Goal: Task Accomplishment & Management: Manage account settings

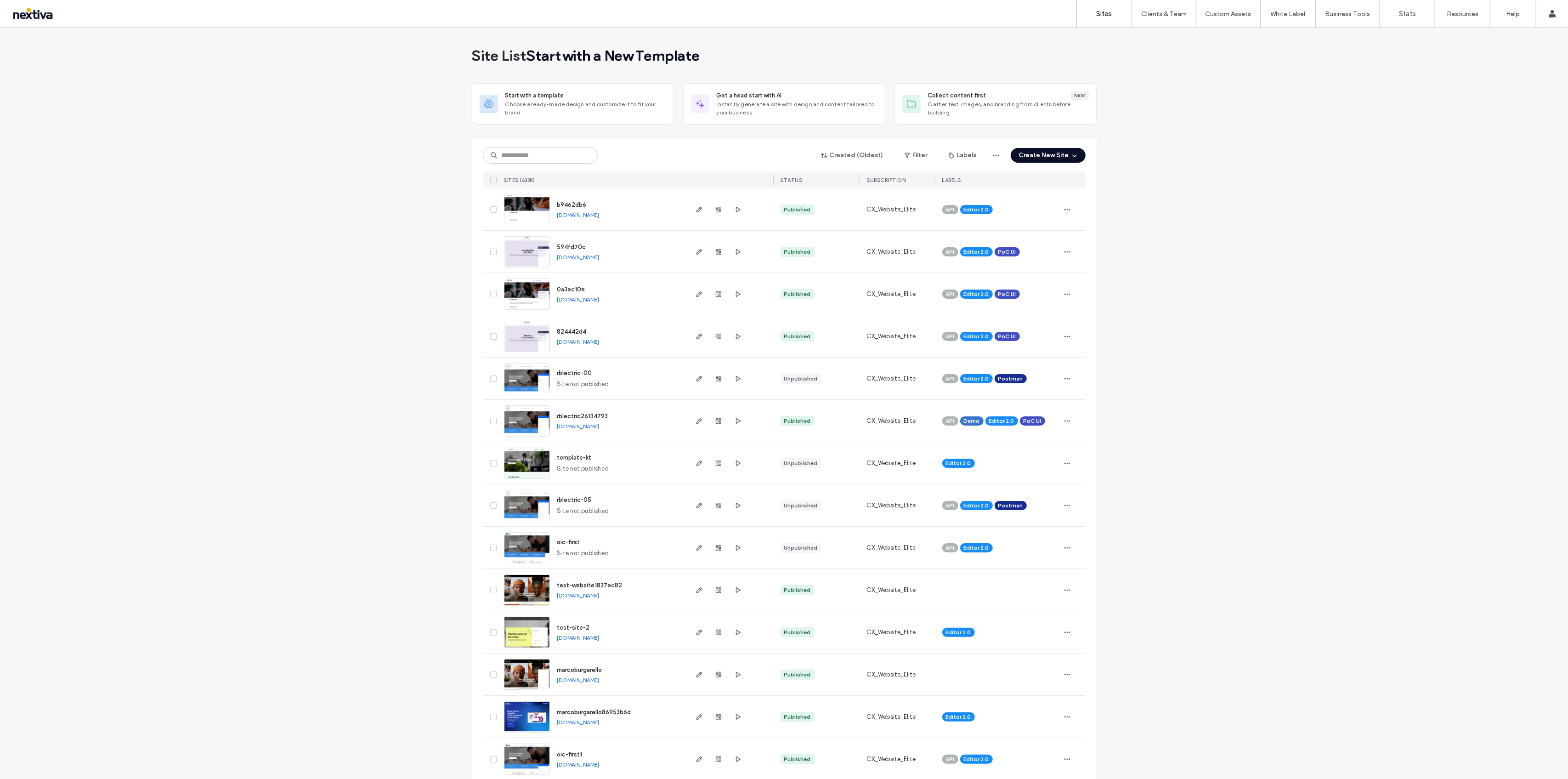
click at [1107, 22] on link "Sites" at bounding box center [1104, 14] width 55 height 28
click at [1168, 32] on link "Client Management" at bounding box center [1183, 38] width 89 height 19
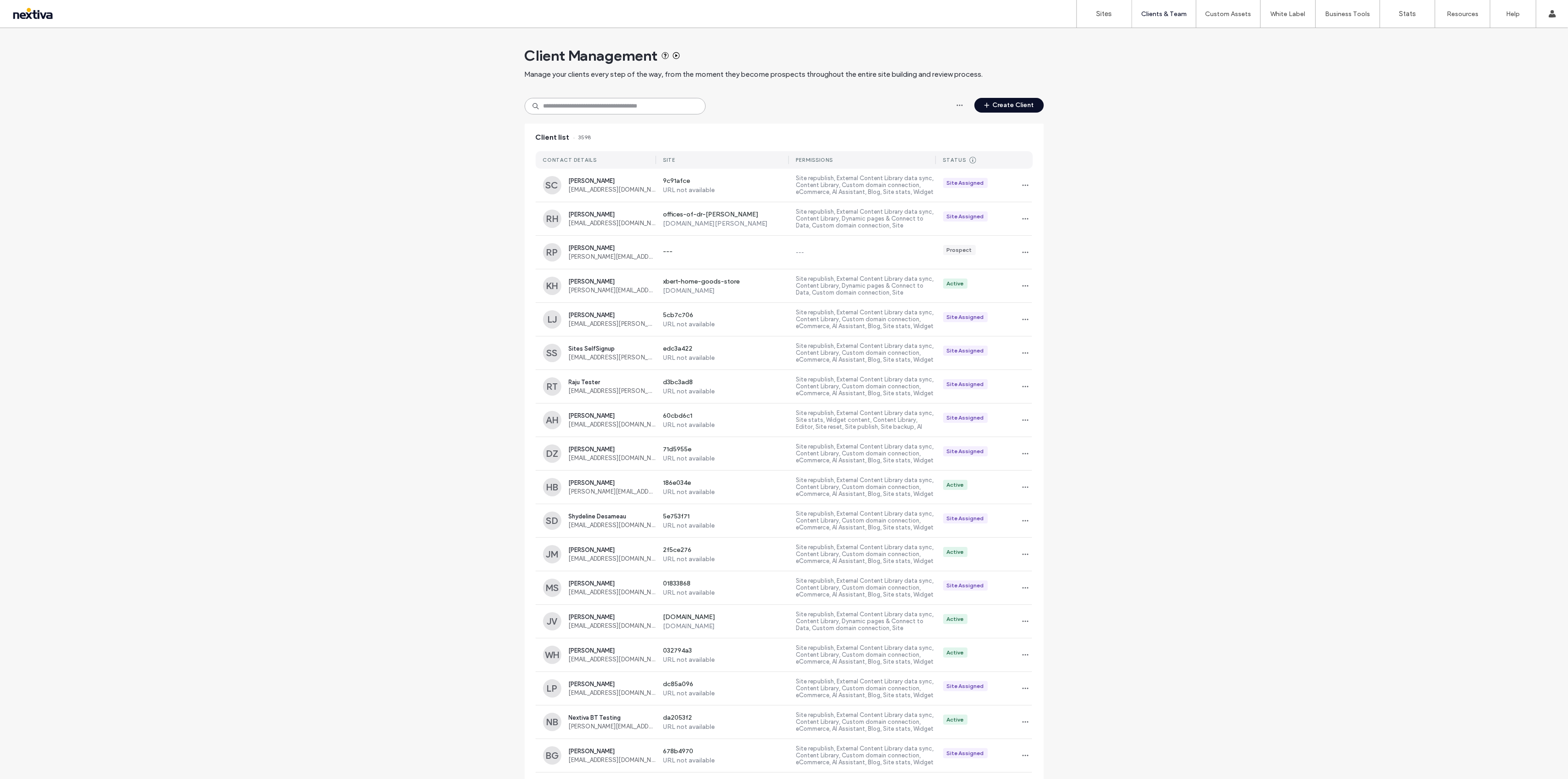
click at [620, 105] on input at bounding box center [615, 106] width 181 height 16
click at [1163, 42] on link "Client Management" at bounding box center [1183, 38] width 89 height 19
click at [615, 106] on input at bounding box center [615, 106] width 181 height 16
paste input "**********"
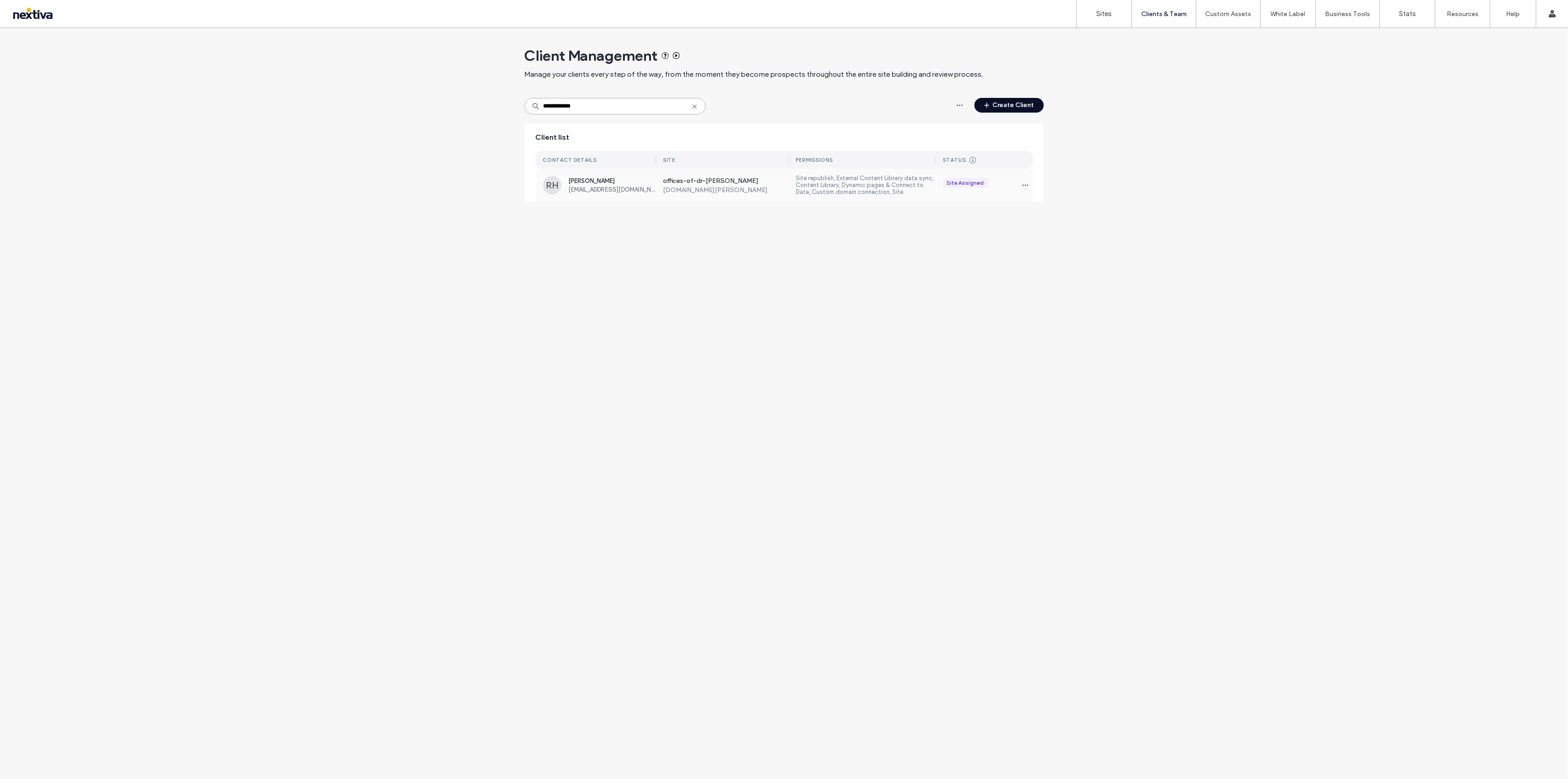
type input "**********"
click at [706, 193] on label "offices-of-dr-randall-haas.nextiva.site" at bounding box center [726, 190] width 126 height 8
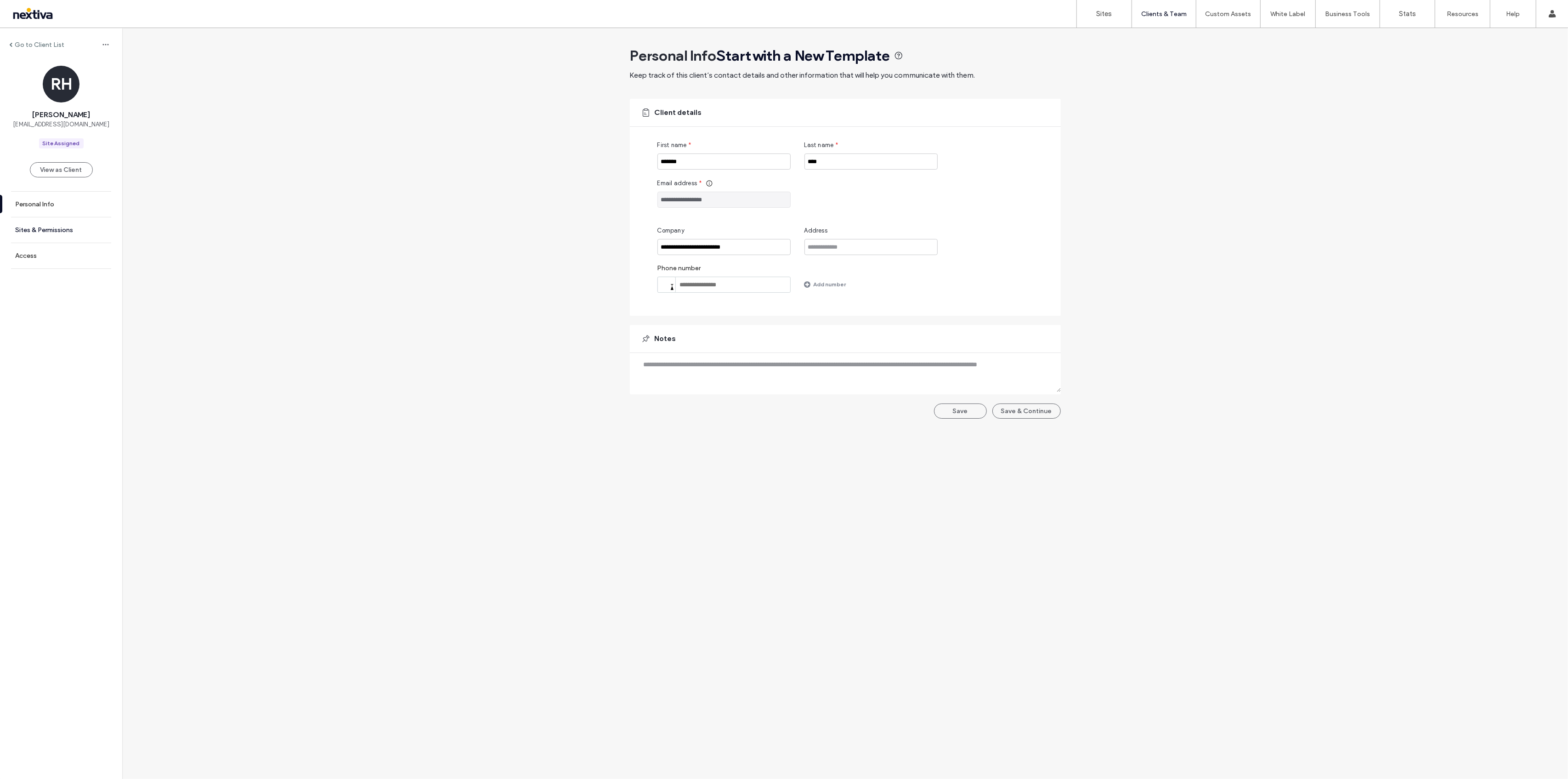
click at [77, 230] on link "Sites & Permissions" at bounding box center [61, 230] width 122 height 25
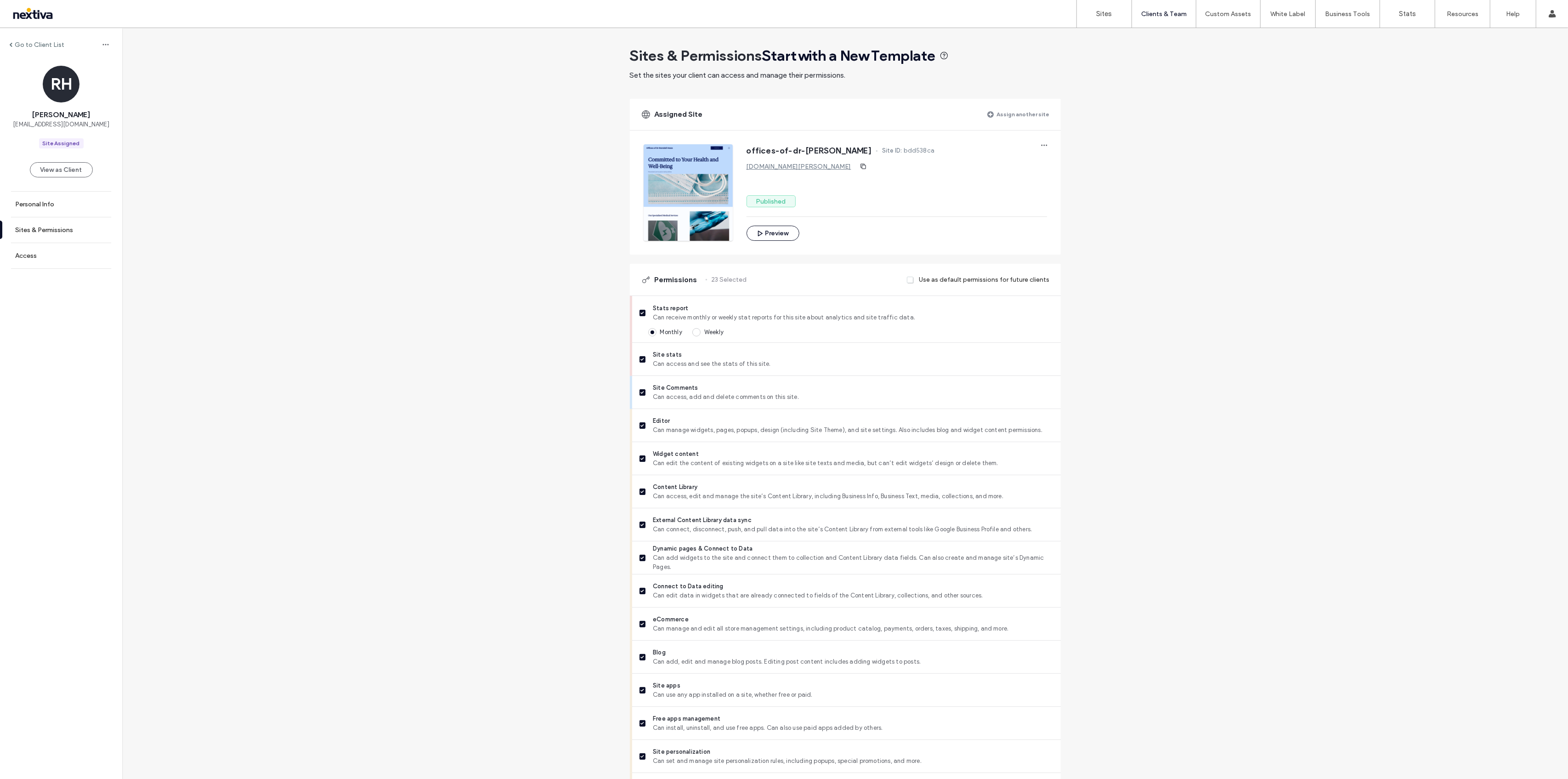
click at [904, 149] on span "bdd538ca" at bounding box center [919, 151] width 31 height 9
copy span "bdd538ca"
click at [1113, 13] on link "Sites" at bounding box center [1104, 14] width 55 height 28
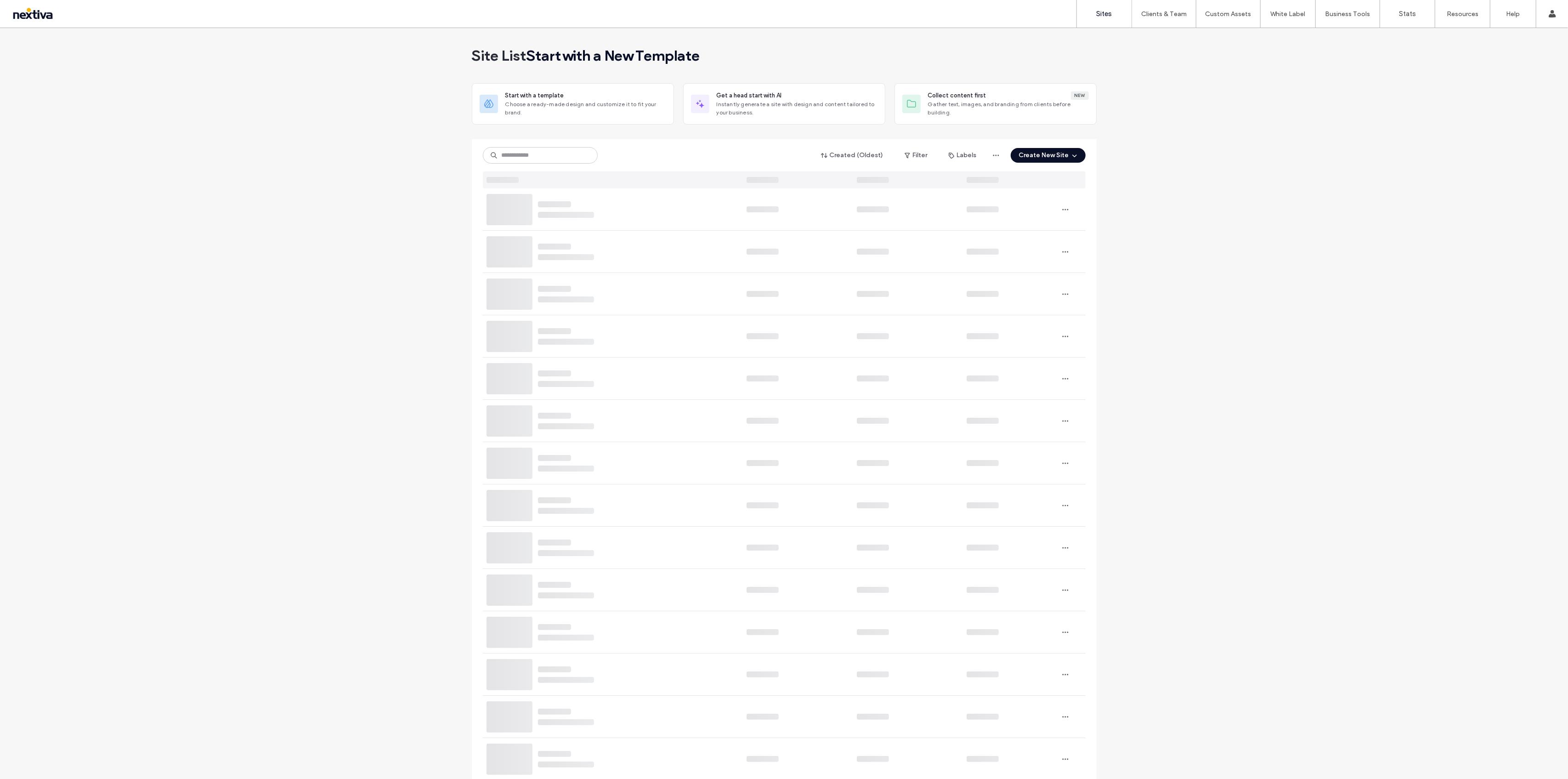
click at [554, 145] on div "Created (Oldest) Filter Labels Create New Site" at bounding box center [784, 163] width 603 height 49
click at [556, 156] on input at bounding box center [540, 155] width 115 height 16
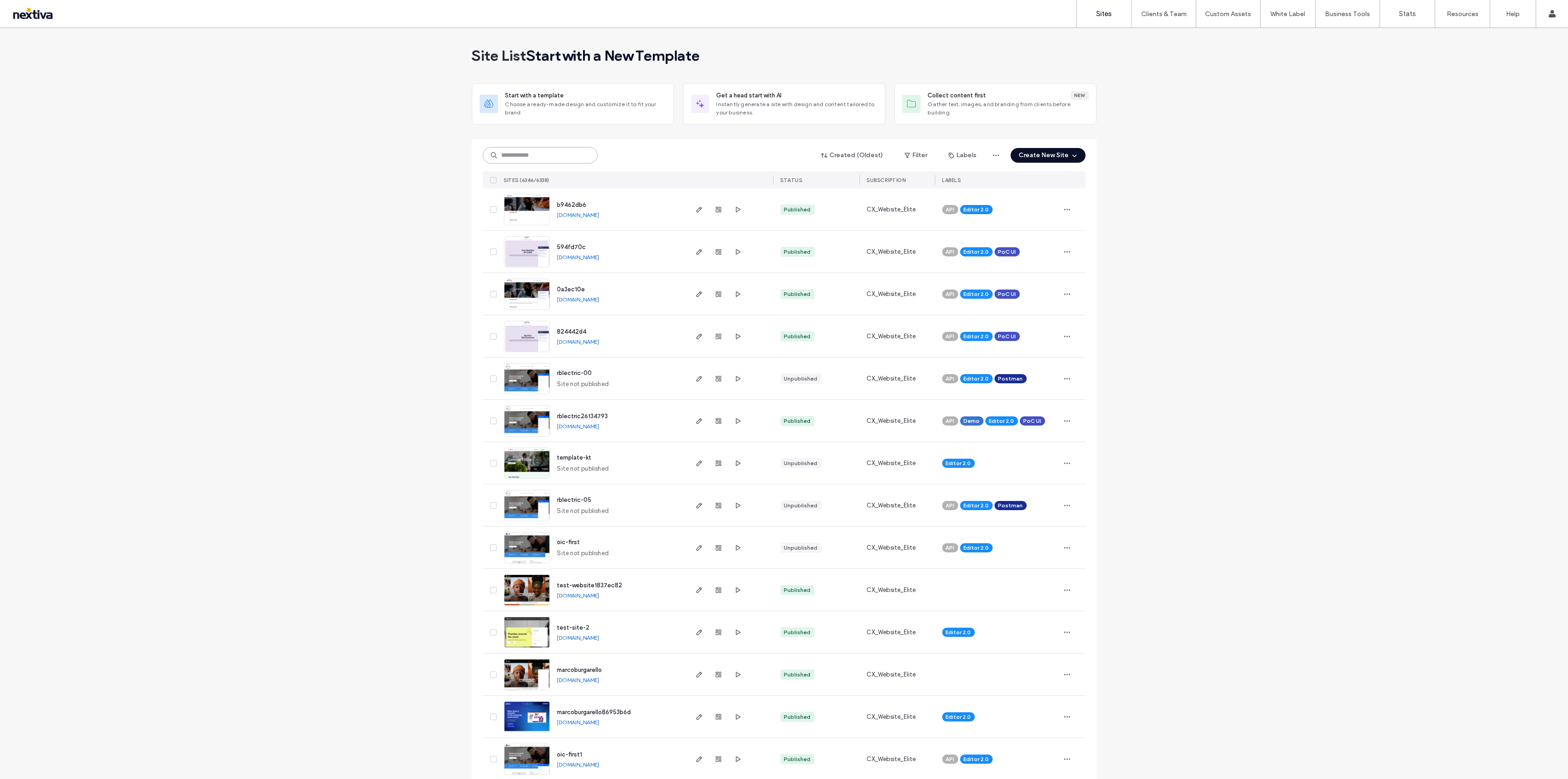
paste input "********"
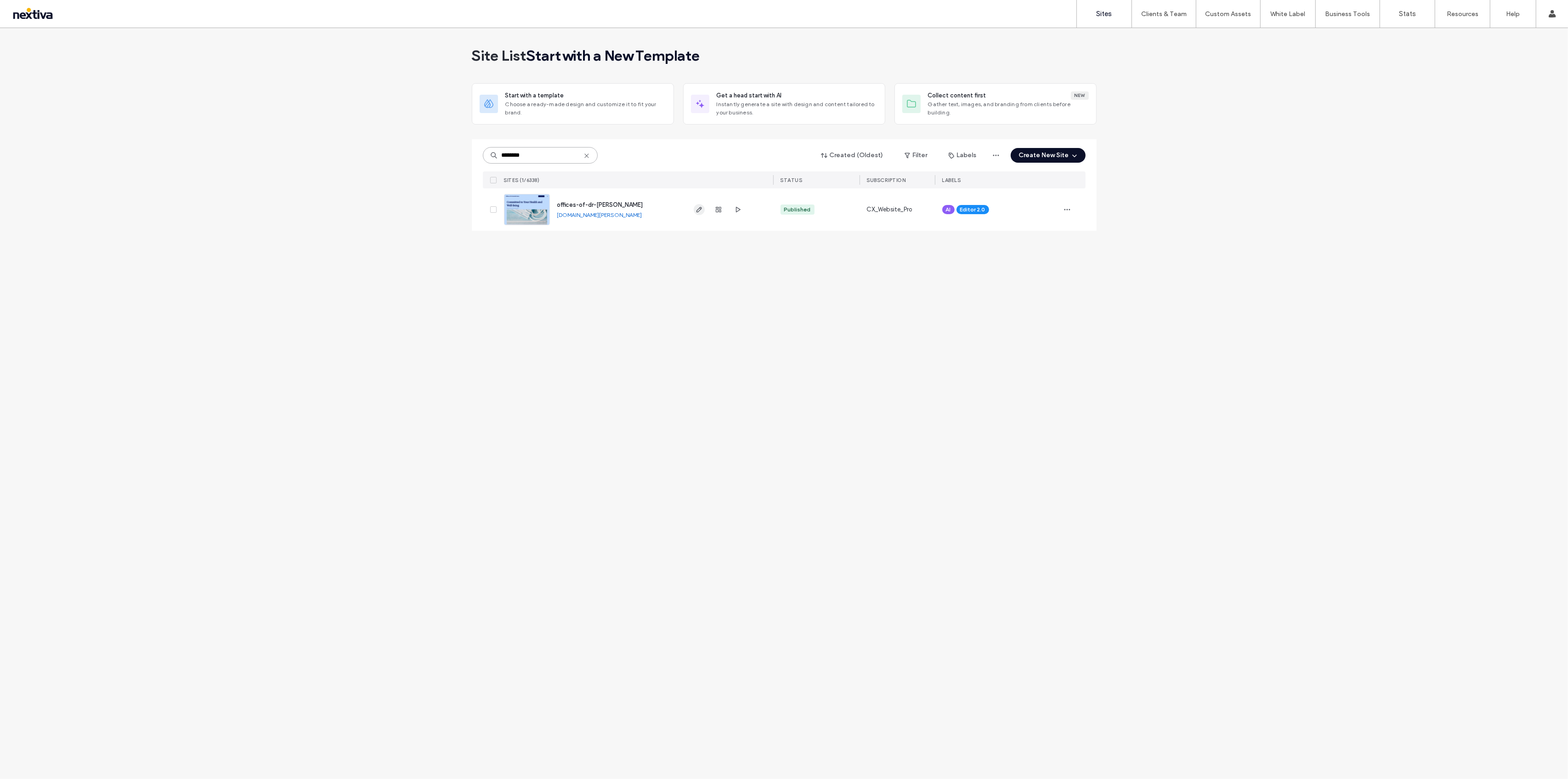
type input "********"
click at [699, 208] on use "button" at bounding box center [699, 209] width 5 height 5
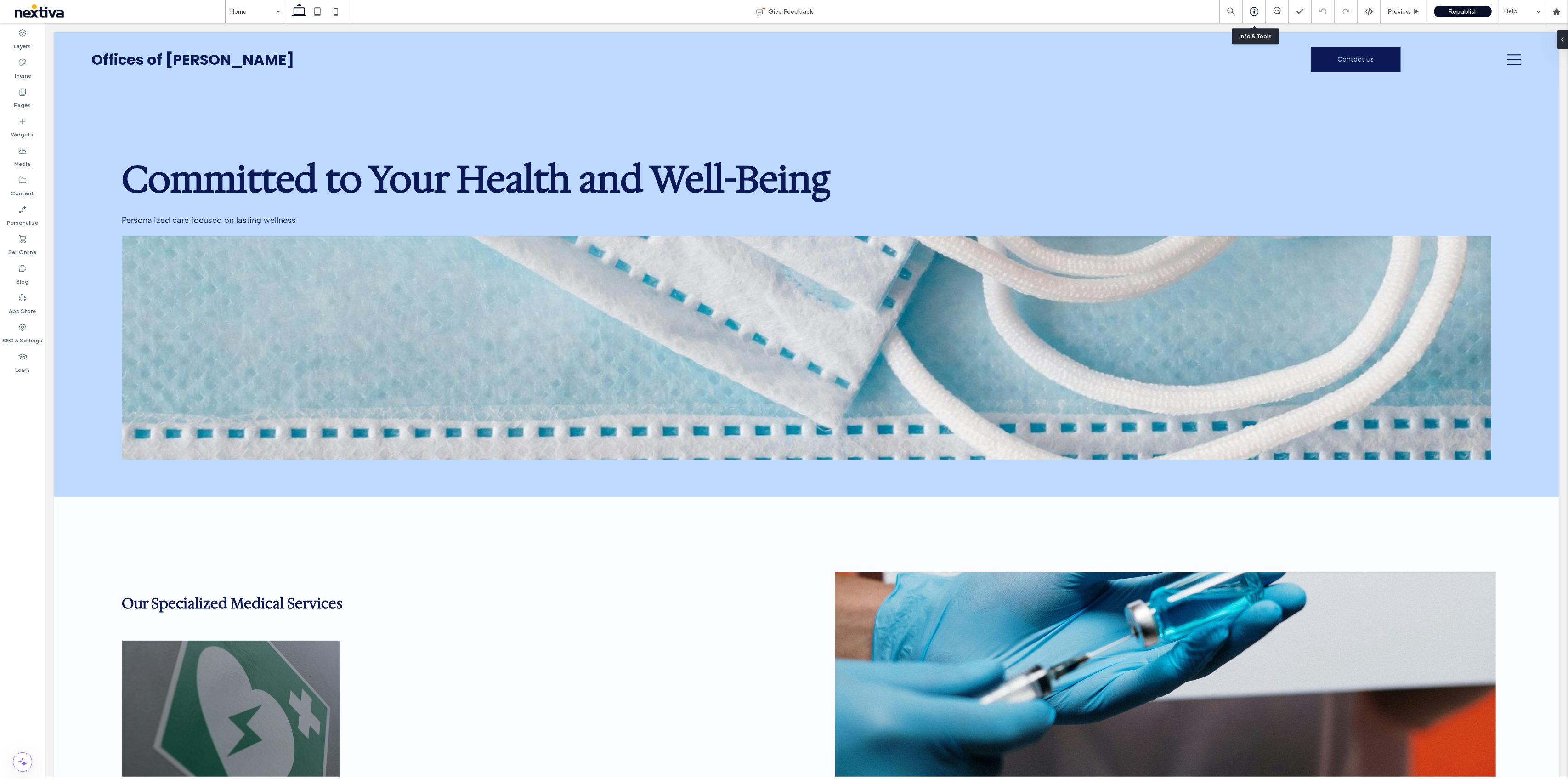
click at [1253, 15] on use at bounding box center [1254, 11] width 9 height 9
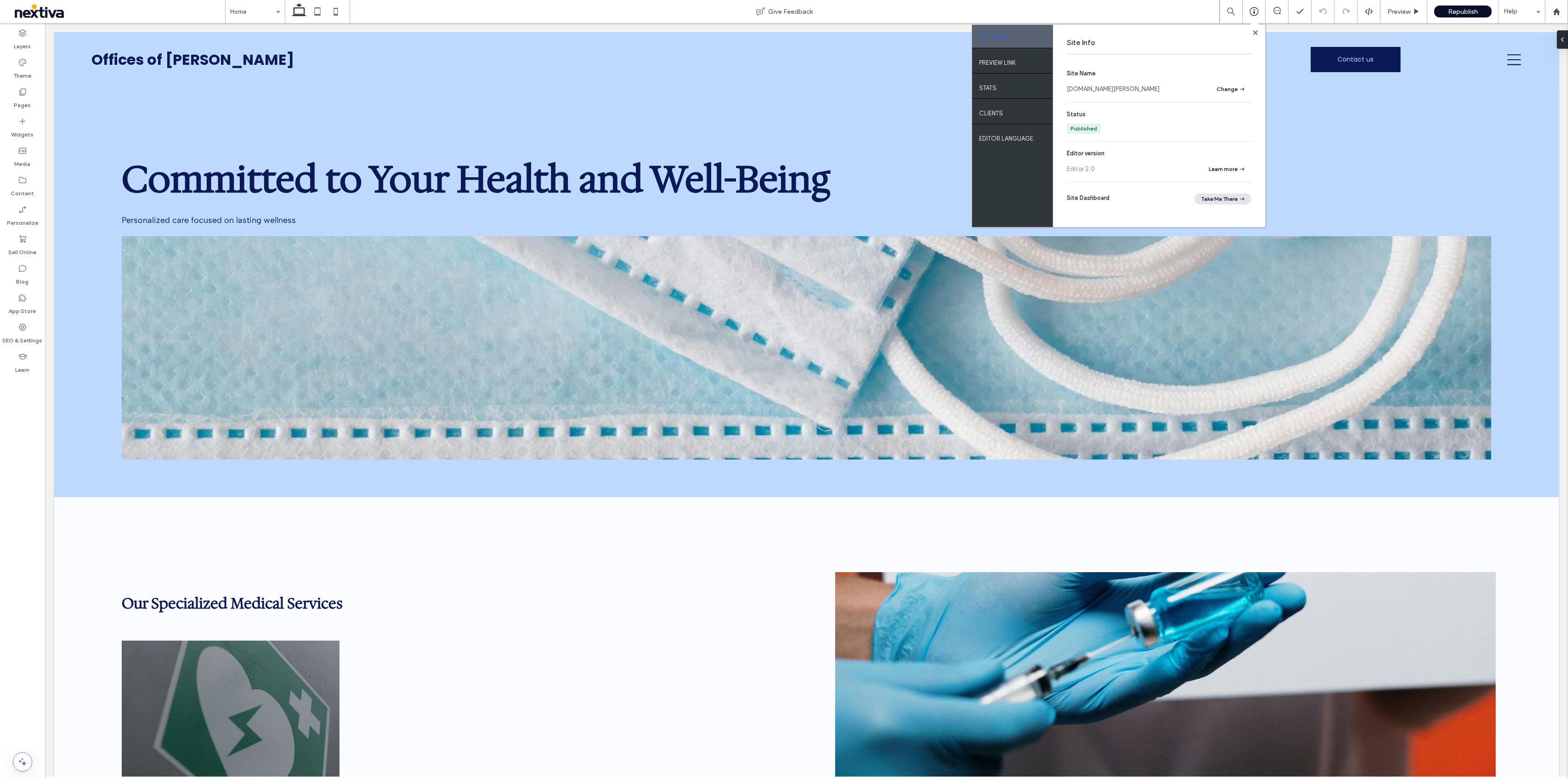
click at [1228, 198] on button "Take Me There" at bounding box center [1223, 199] width 57 height 11
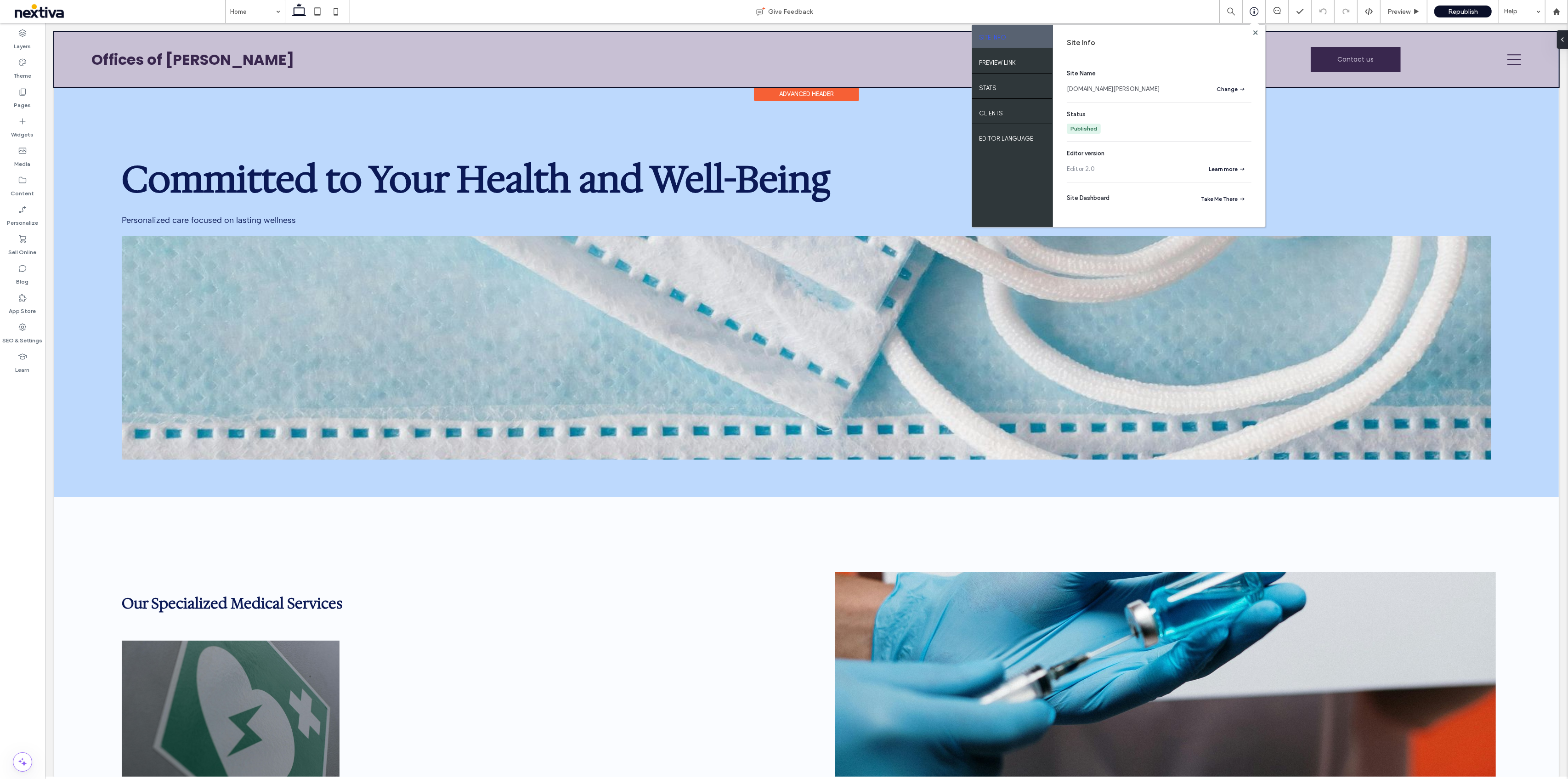
click at [239, 59] on div at bounding box center [806, 59] width 1505 height 55
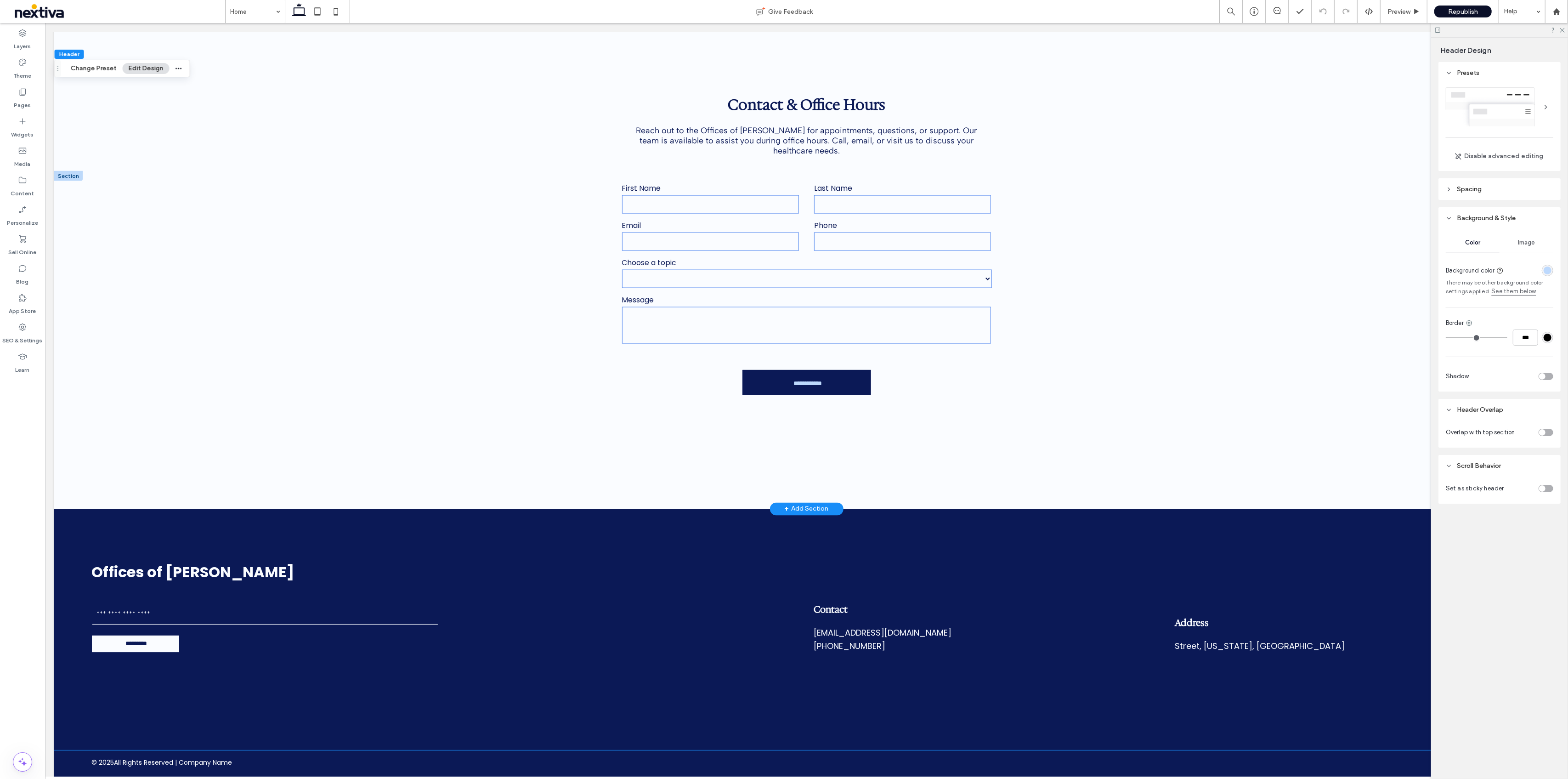
scroll to position [1920, 0]
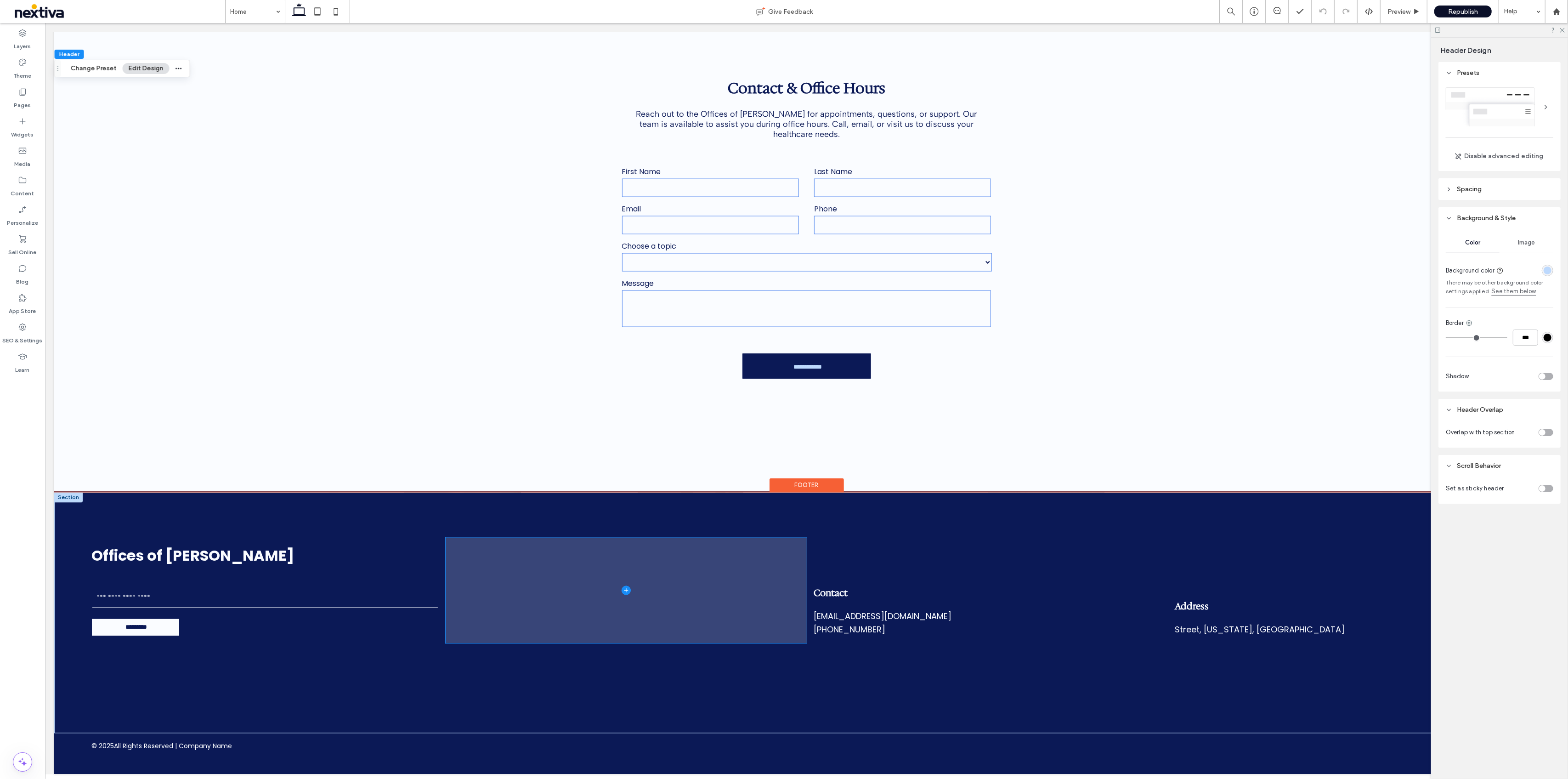
click at [516, 562] on span at bounding box center [626, 590] width 361 height 105
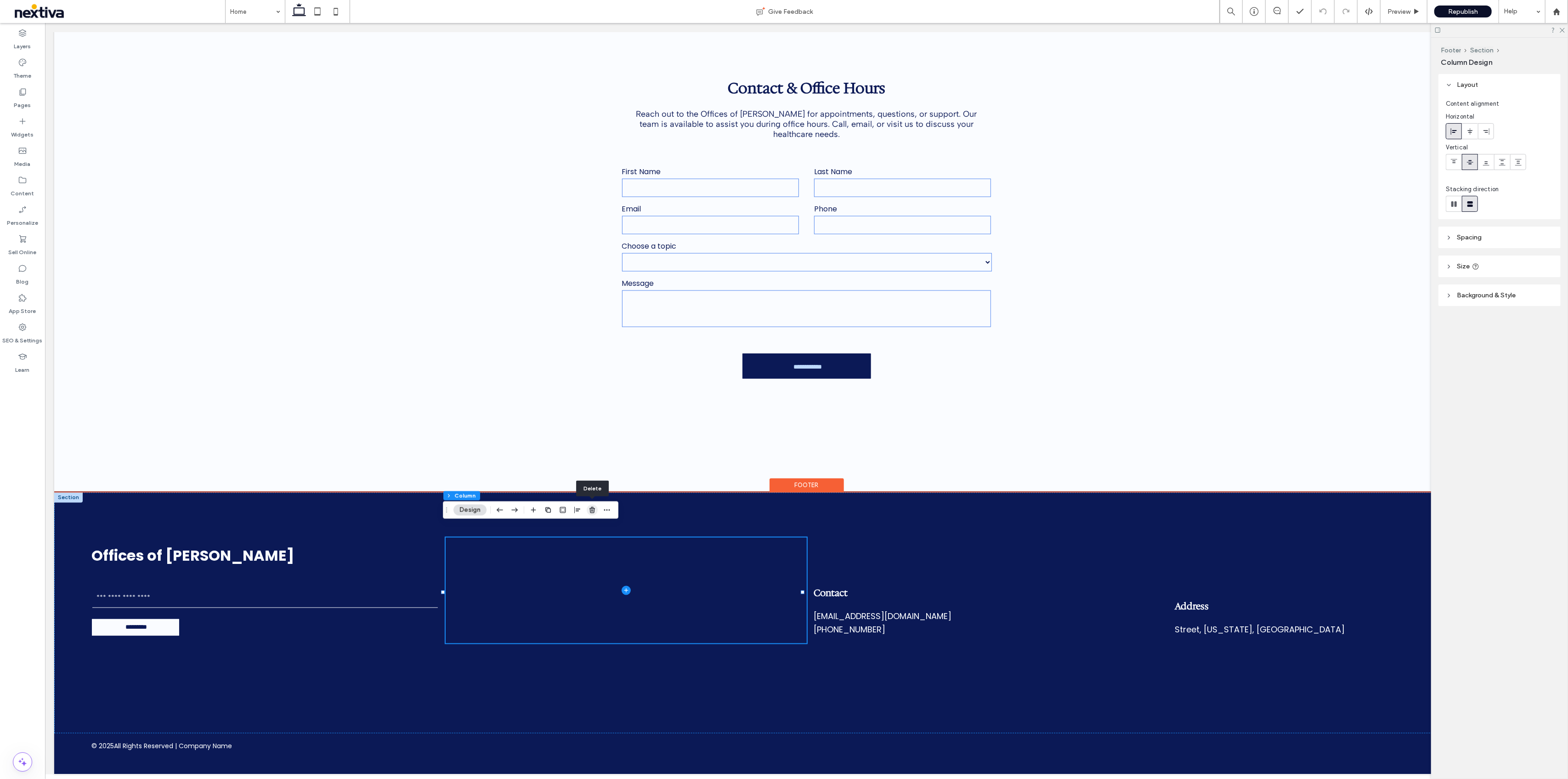
click at [597, 508] on span "button" at bounding box center [592, 510] width 11 height 11
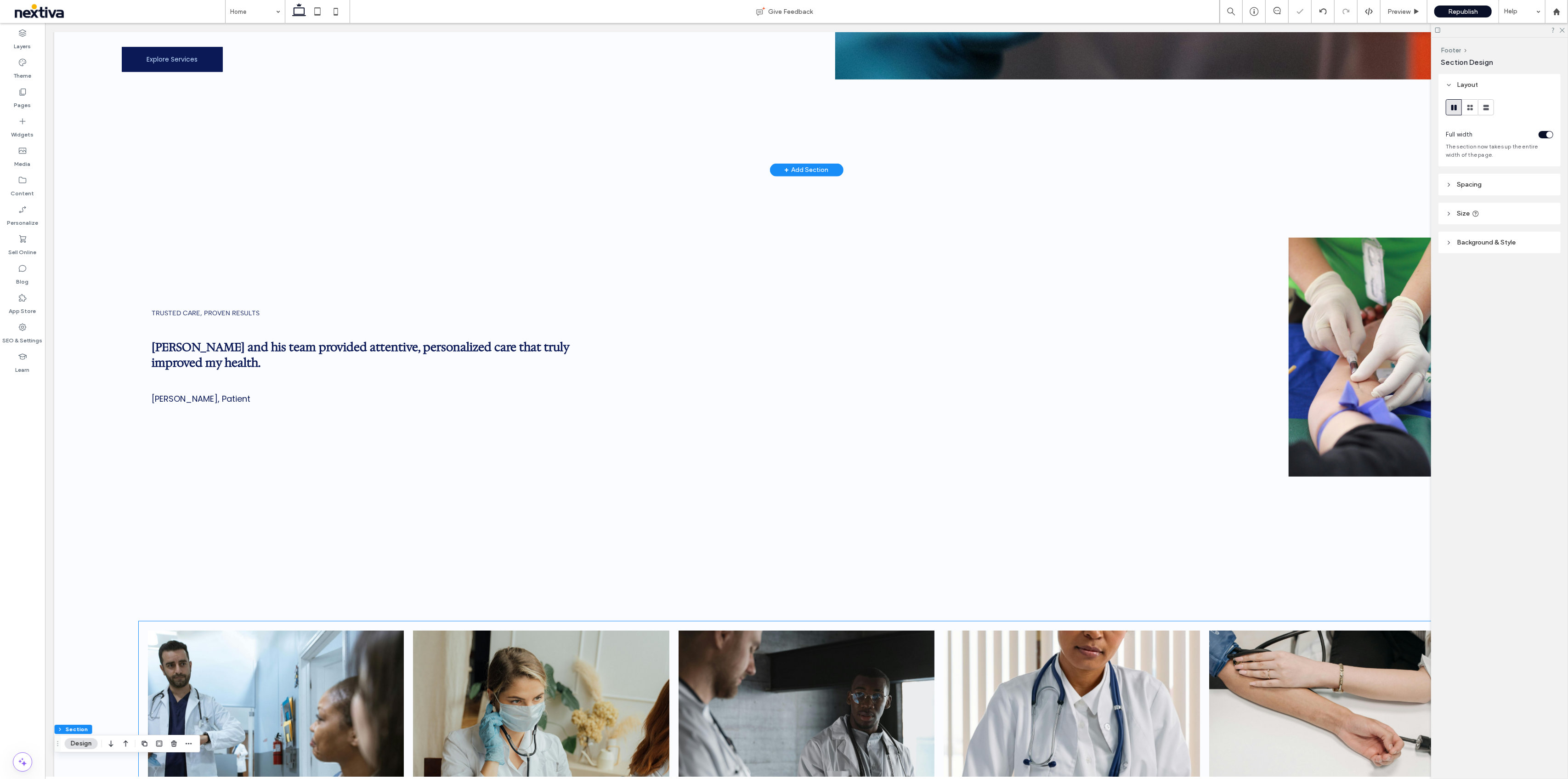
scroll to position [572, 0]
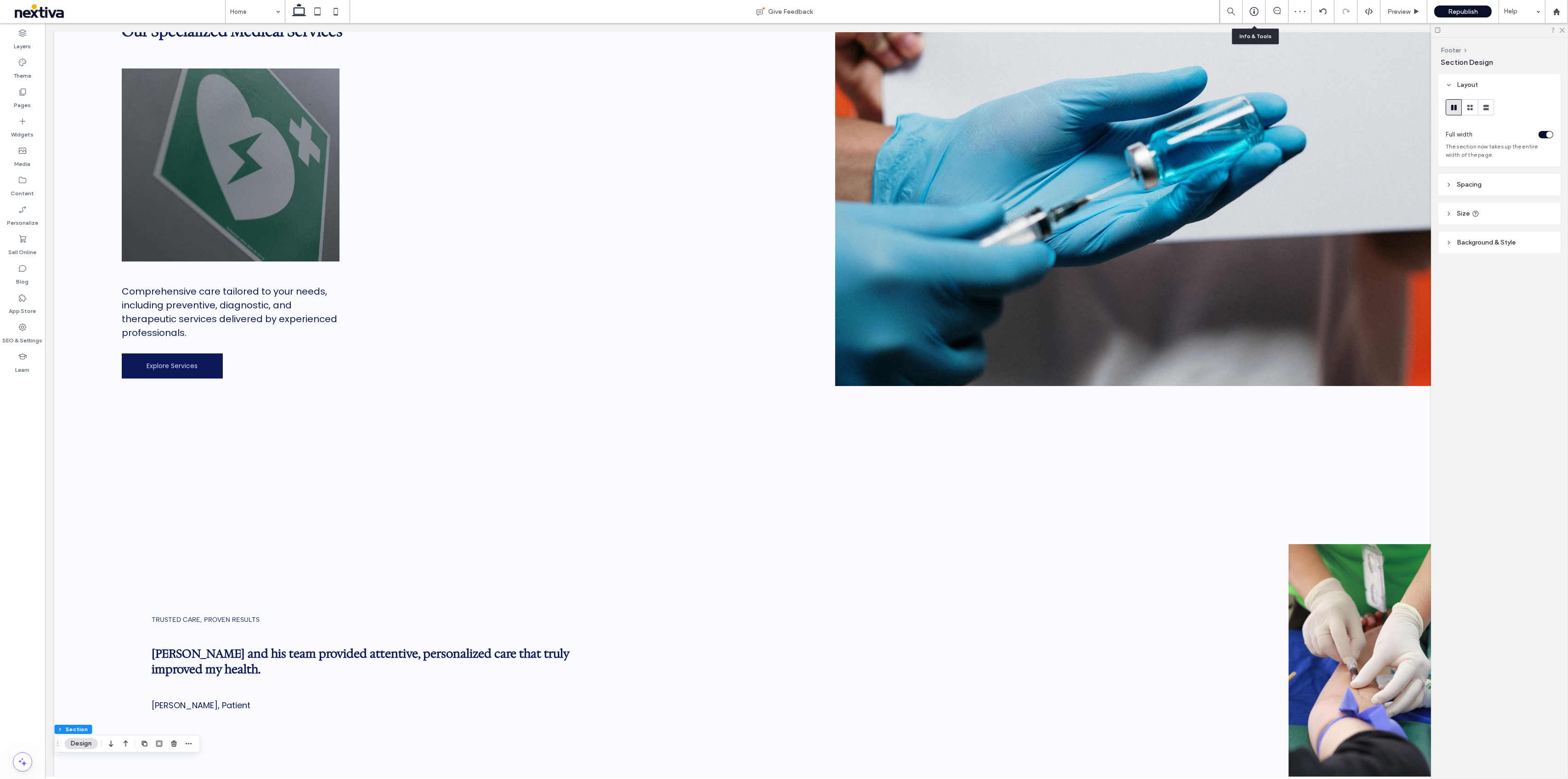
click at [1251, 13] on icon at bounding box center [1255, 11] width 9 height 9
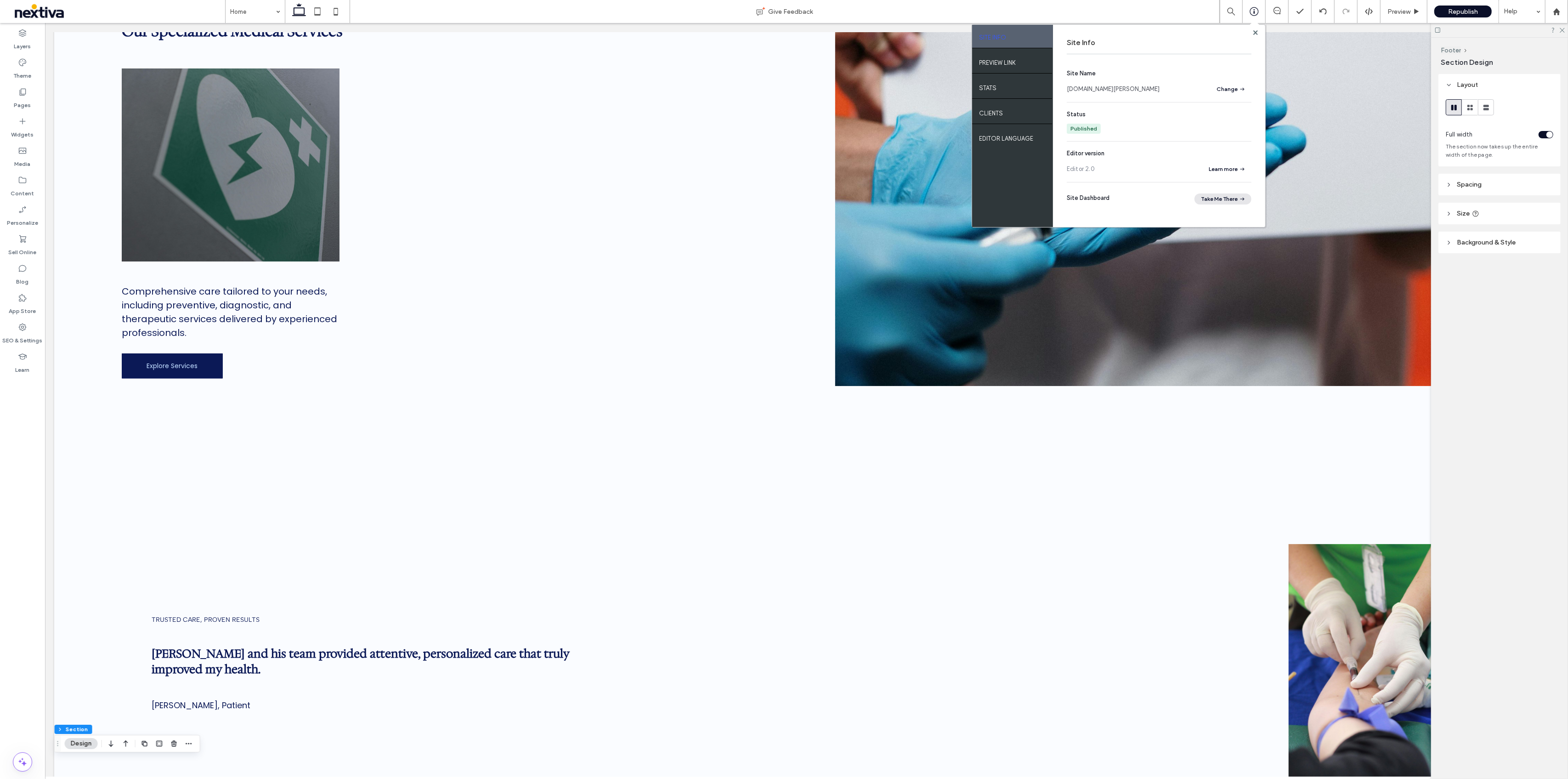
click at [1233, 197] on button "Take Me There" at bounding box center [1223, 199] width 57 height 11
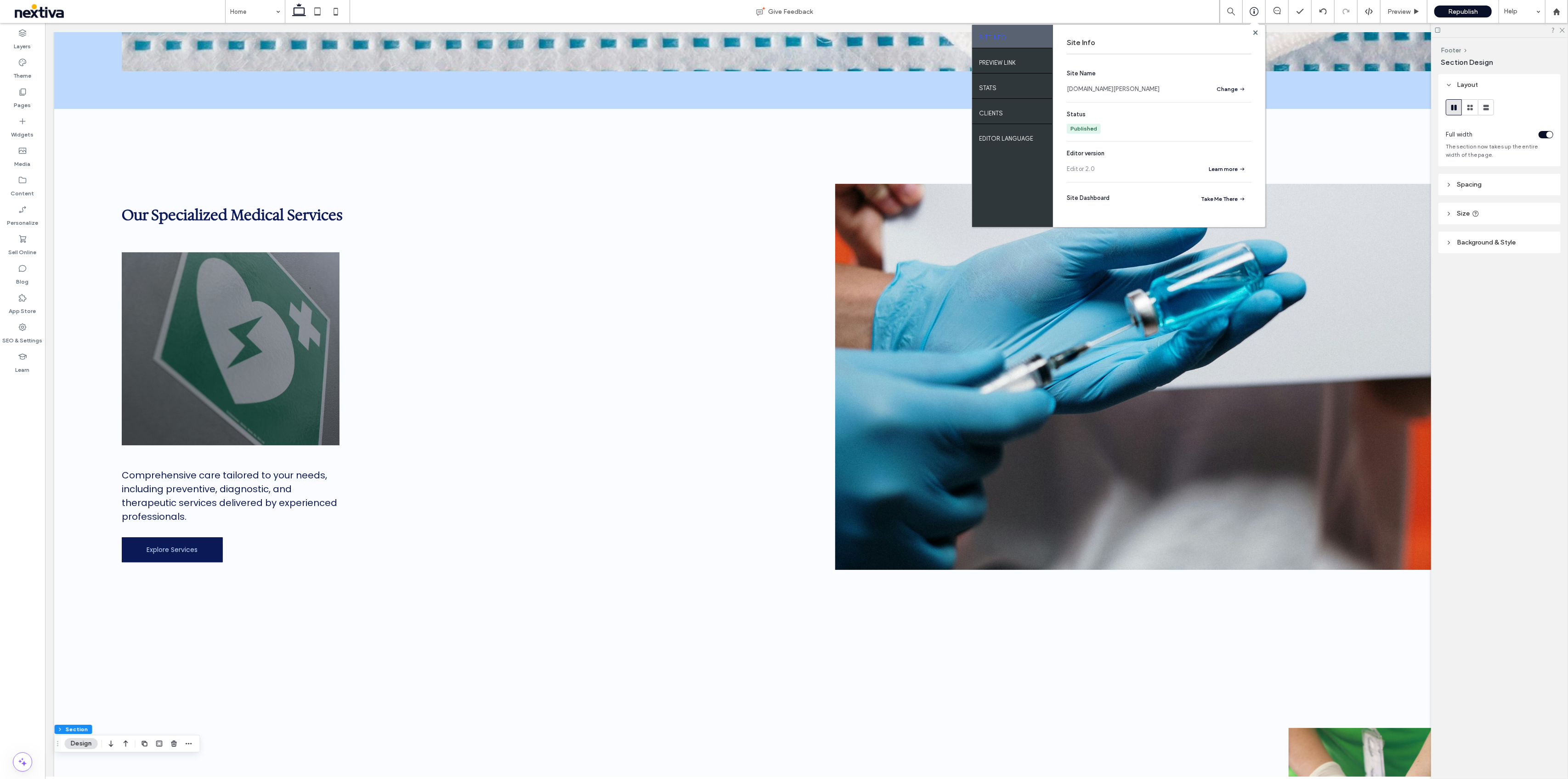
drag, startPoint x: 52, startPoint y: 9, endPoint x: 57, endPoint y: 2, distance: 8.6
click at [52, 9] on span at bounding box center [100, 11] width 188 height 18
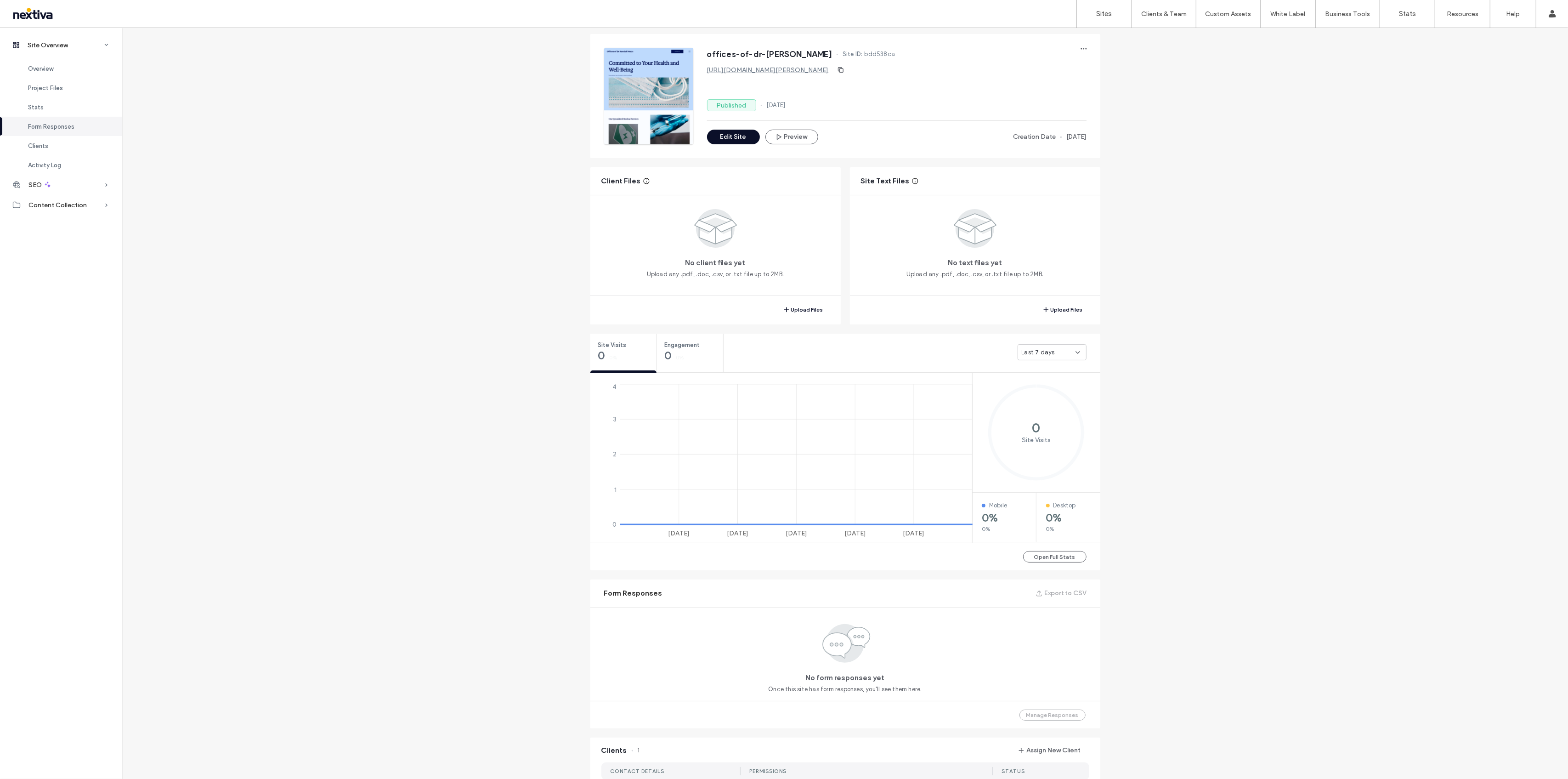
scroll to position [367, 0]
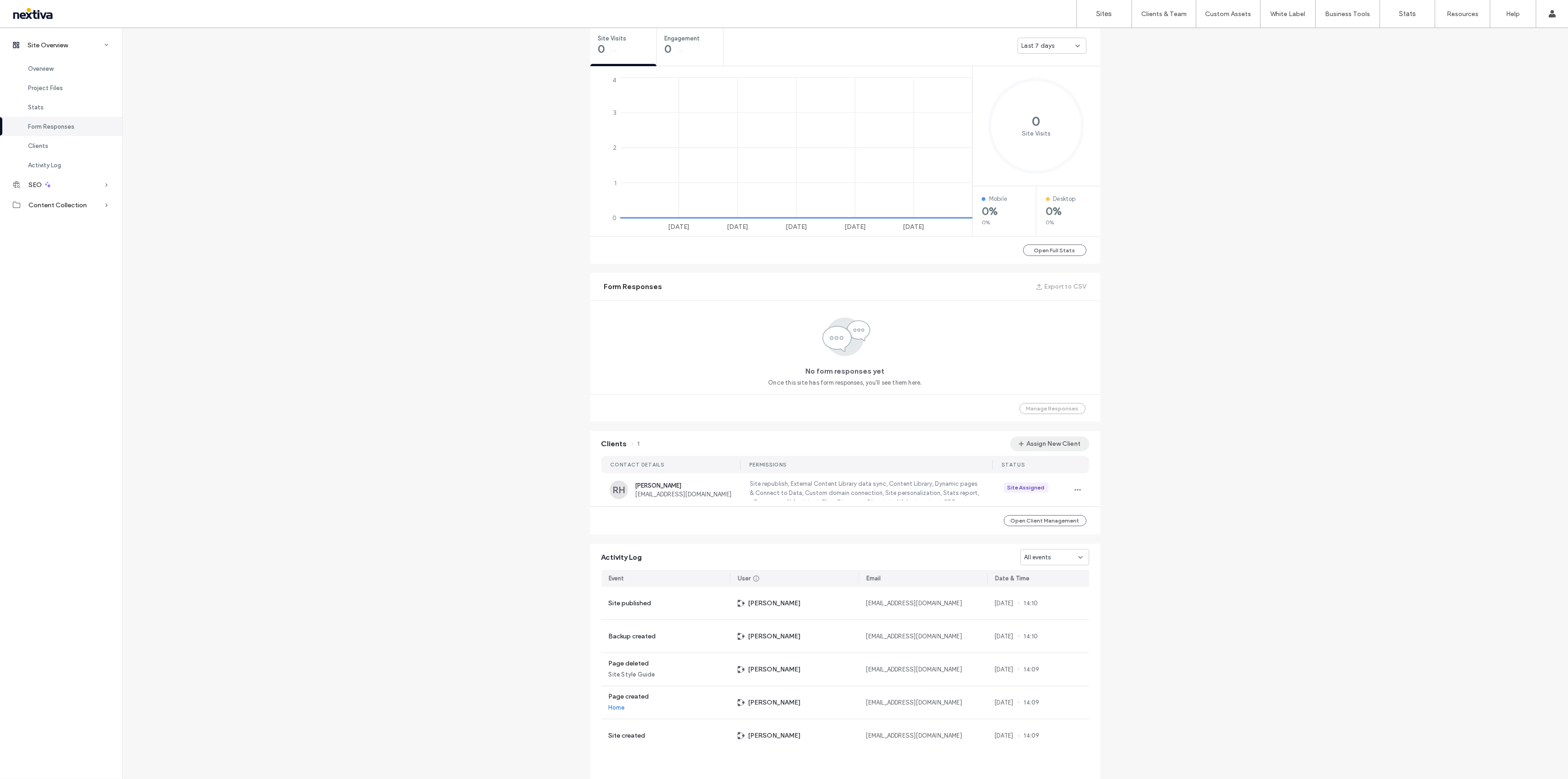
click at [1039, 438] on button "Assign New Client" at bounding box center [1050, 444] width 79 height 14
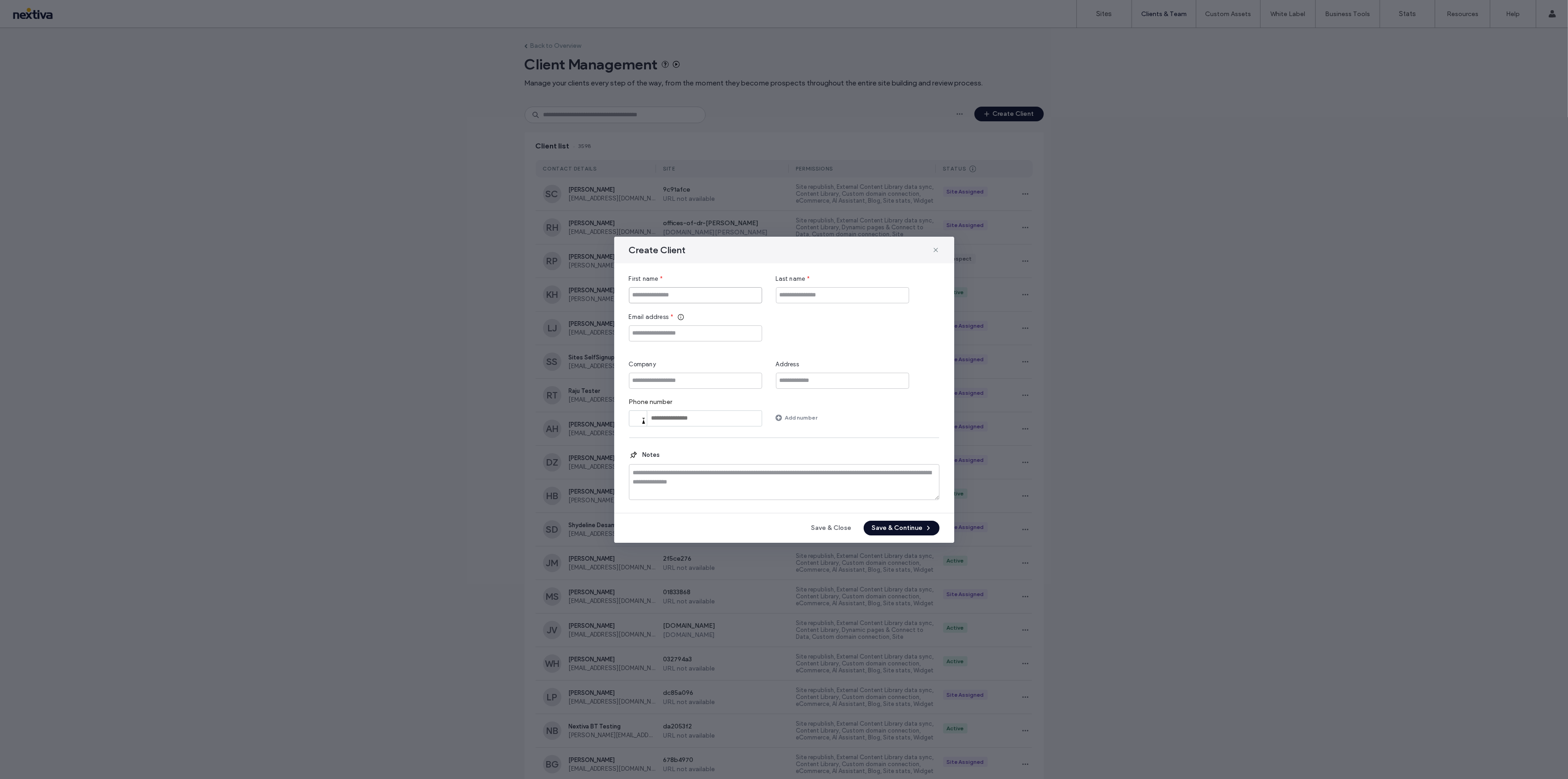
click at [699, 289] on input "First name" at bounding box center [695, 295] width 133 height 16
type input "****"
type input "*****"
click at [688, 338] on input "Email address" at bounding box center [695, 333] width 133 height 16
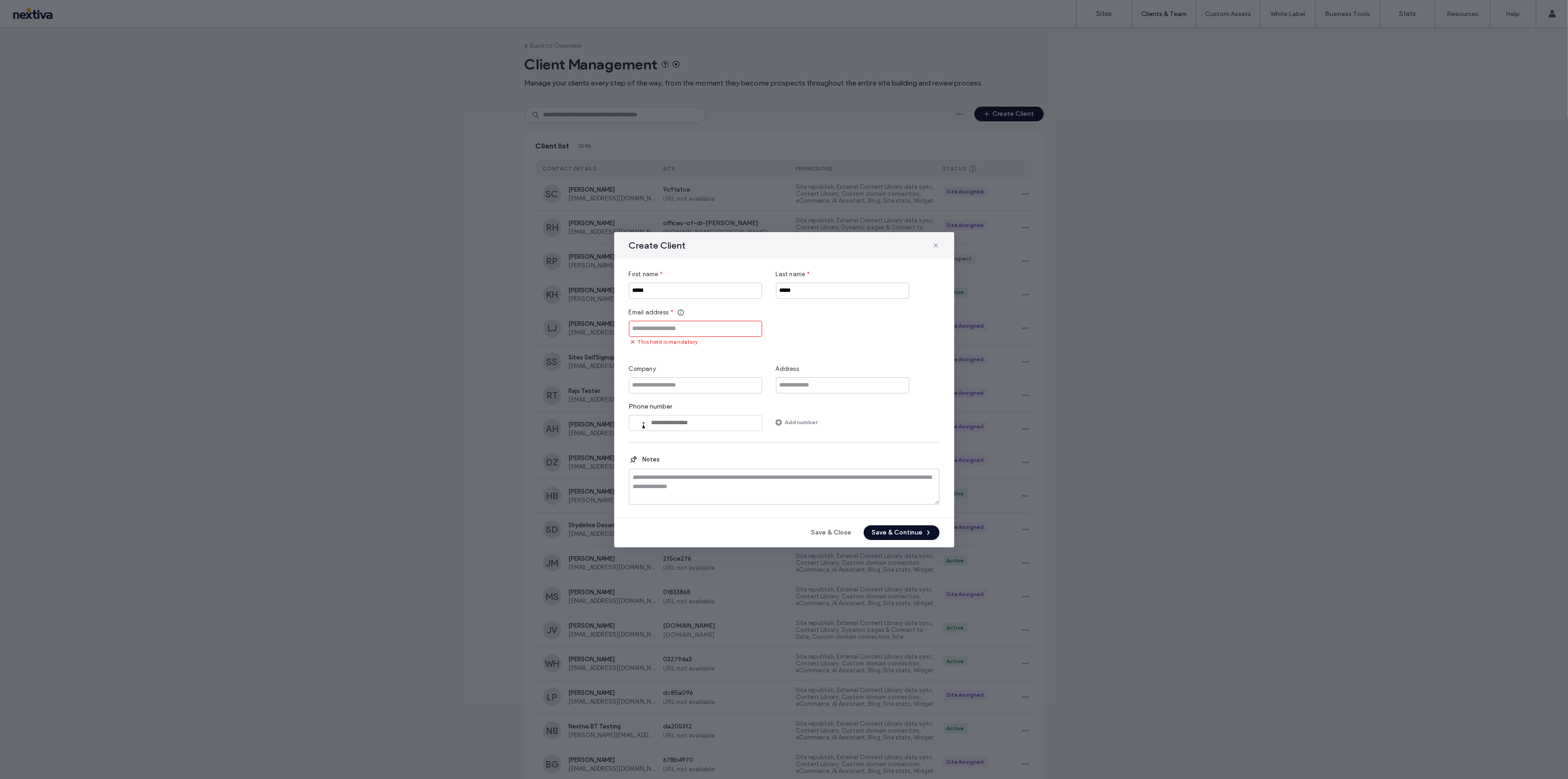
click at [695, 329] on input "Email address" at bounding box center [695, 329] width 133 height 16
paste input "**********"
click at [749, 325] on input "**********" at bounding box center [695, 329] width 133 height 16
paste input "Email address"
type input "**********"
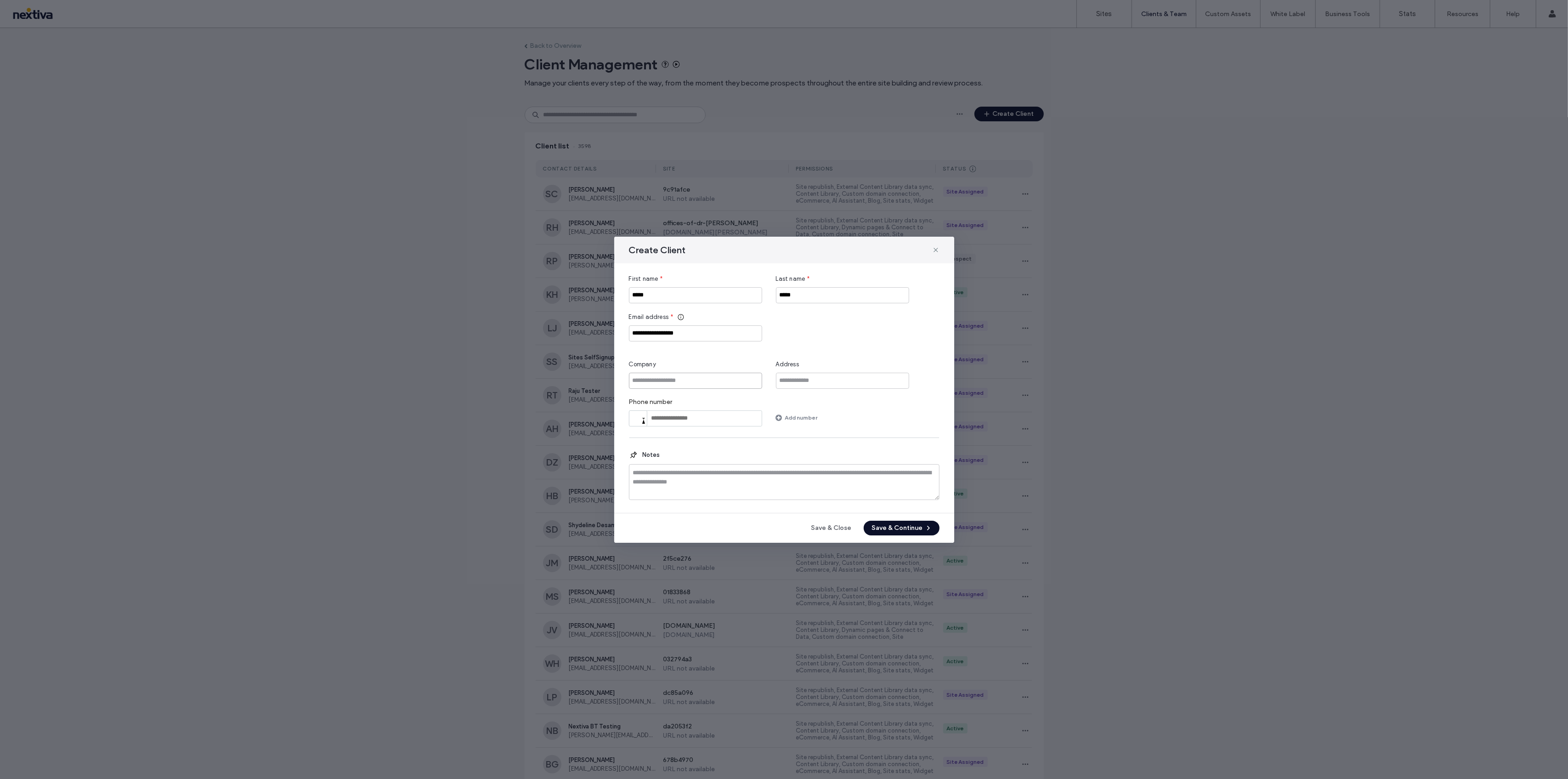
click at [672, 377] on input "Company" at bounding box center [695, 381] width 133 height 16
paste input "**********"
click at [724, 382] on input "**********" at bounding box center [695, 381] width 133 height 16
paste input "*******"
type input "**********"
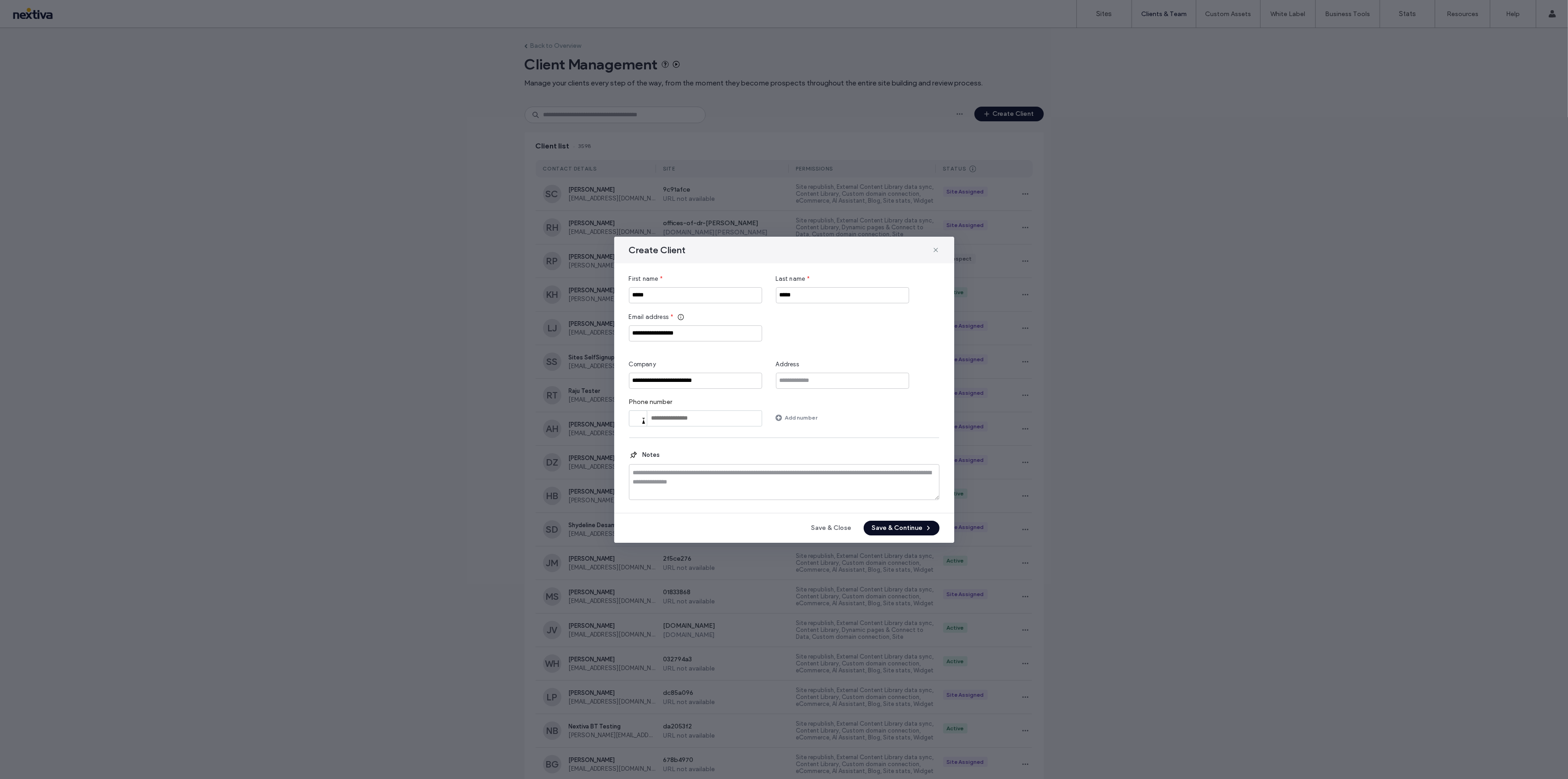
click at [904, 524] on button "Save & Continue" at bounding box center [902, 528] width 76 height 14
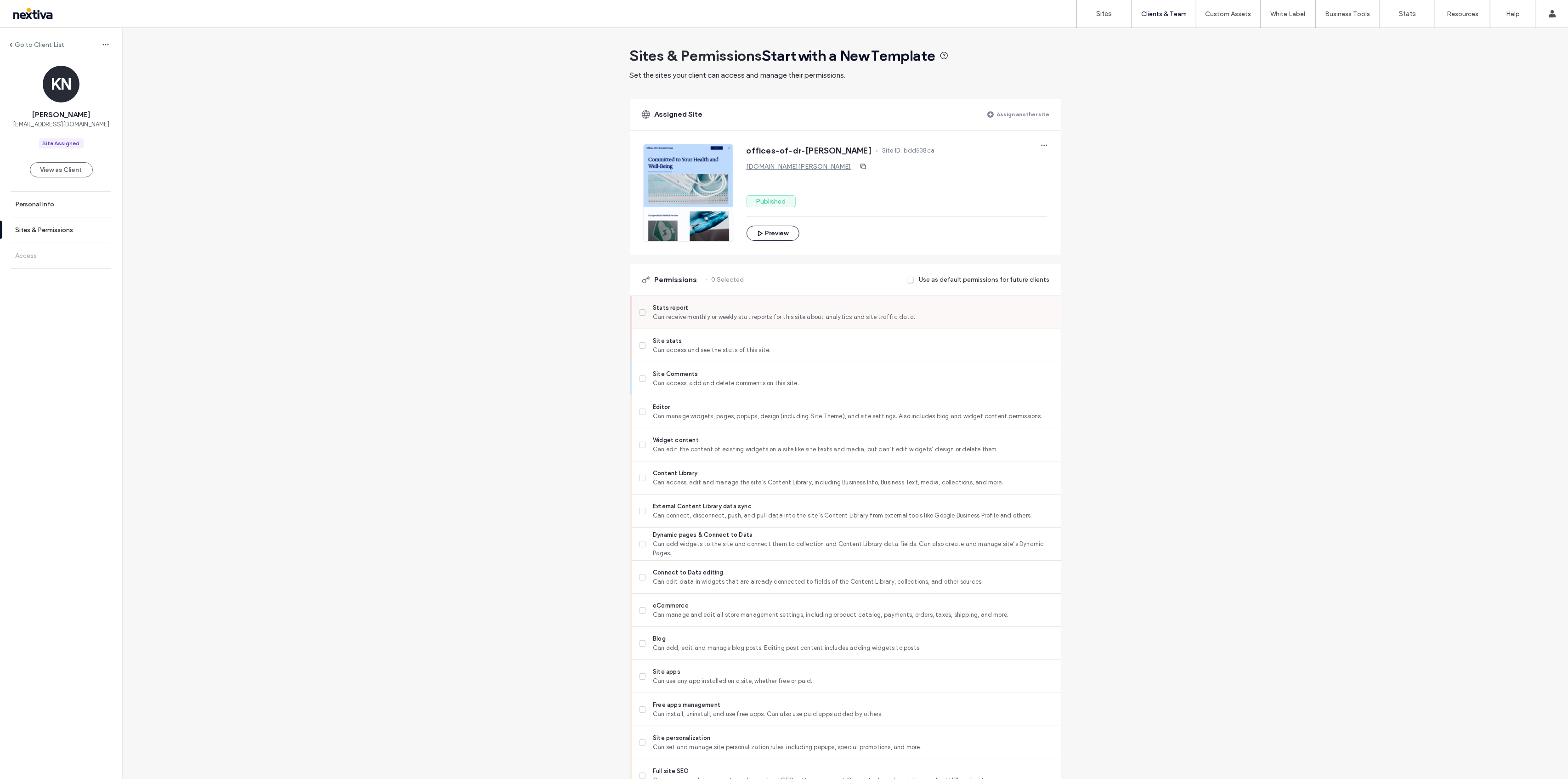
click at [640, 309] on span at bounding box center [643, 313] width 7 height 7
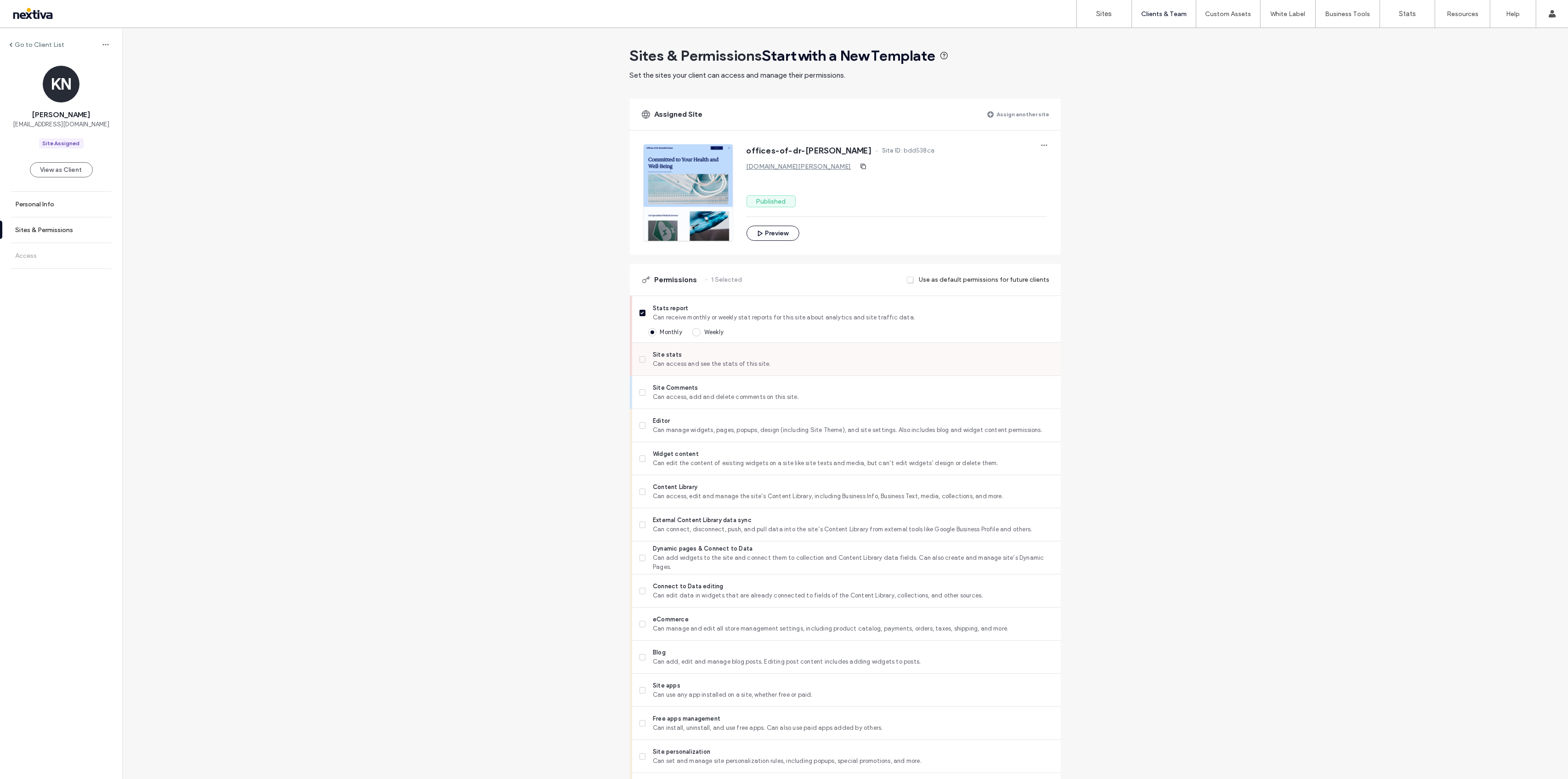
click at [643, 355] on label "Site stats Can access and see the stats of this site." at bounding box center [846, 360] width 414 height 18
click at [642, 396] on label "Site Comments Can access, add and delete comments on this site." at bounding box center [846, 392] width 414 height 18
click at [640, 422] on span at bounding box center [643, 425] width 7 height 7
click at [639, 462] on label "Widget content Can edit the content of existing widgets on a site like site tex…" at bounding box center [846, 458] width 414 height 18
drag, startPoint x: 639, startPoint y: 493, endPoint x: 640, endPoint y: 486, distance: 7.1
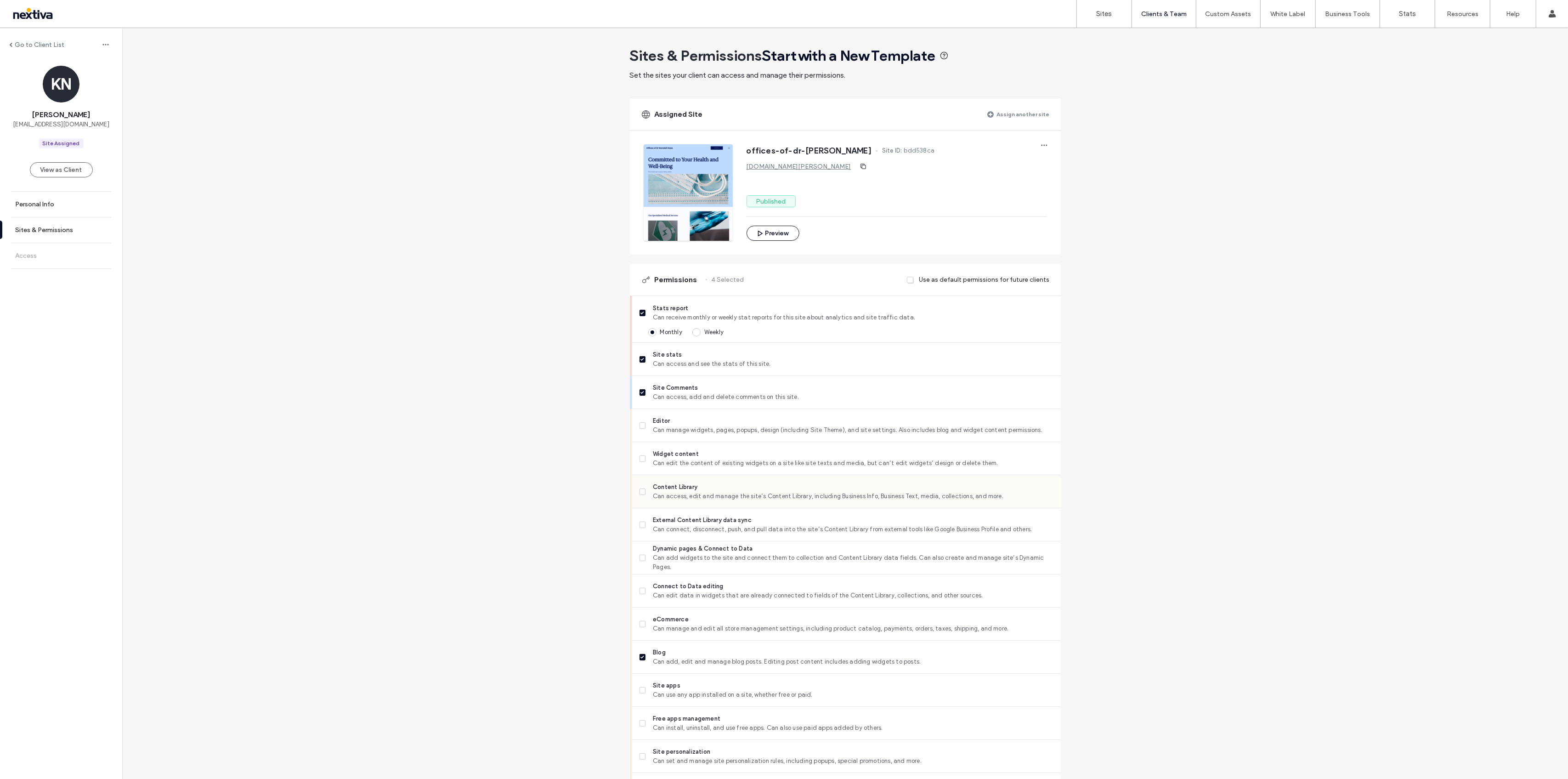
click at [640, 493] on span at bounding box center [643, 492] width 7 height 7
click at [645, 421] on label "Editor Can manage widgets, pages, popups, design (including Site Theme), and si…" at bounding box center [846, 425] width 414 height 18
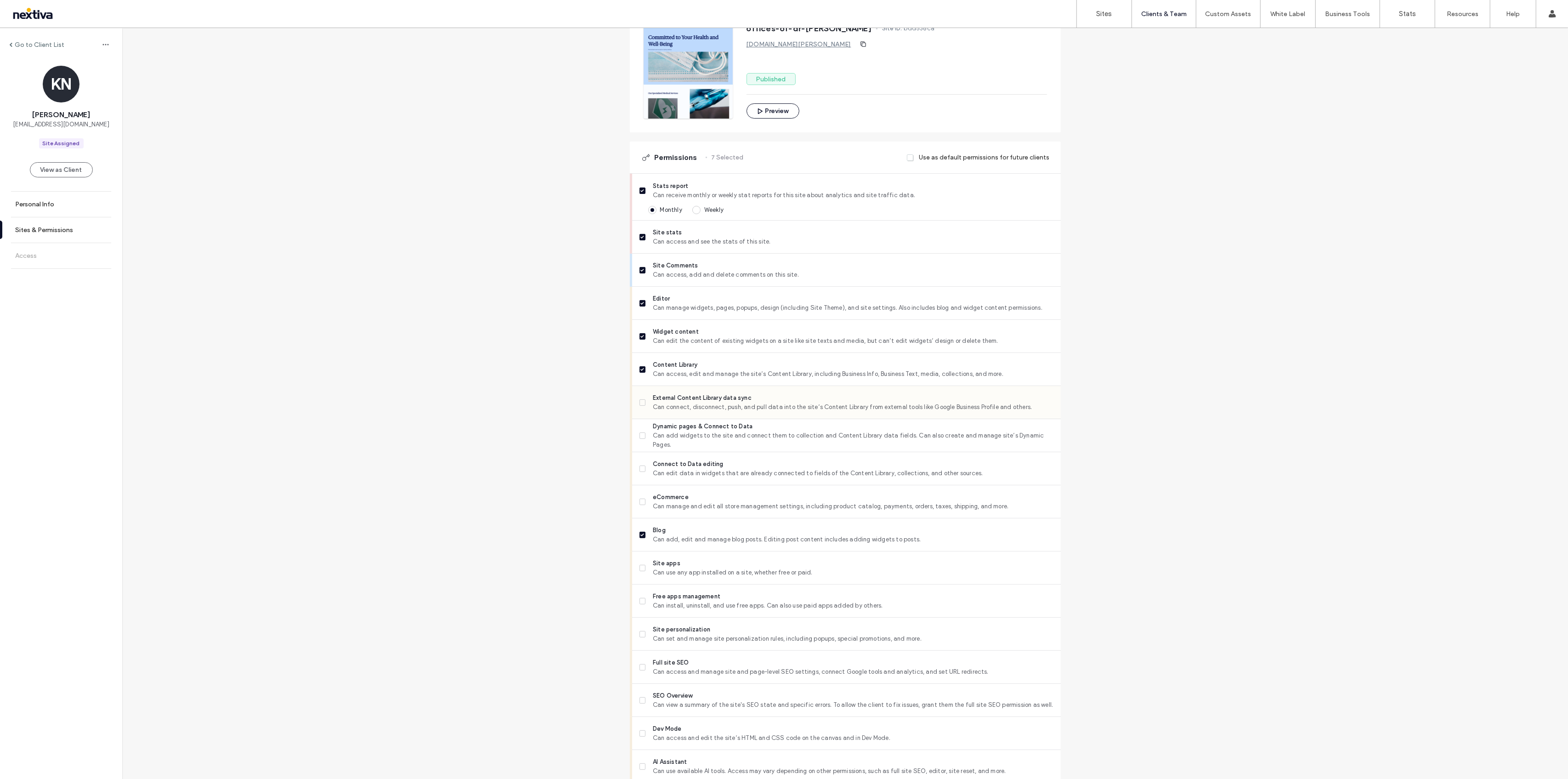
click at [645, 394] on label "External Content Library data sync Can connect, disconnect, push, and pull data…" at bounding box center [846, 402] width 414 height 18
click at [643, 438] on label "Dynamic pages & Connect to Data Can add widgets to the site and connect them to…" at bounding box center [846, 436] width 414 height 28
drag, startPoint x: 639, startPoint y: 500, endPoint x: 642, endPoint y: 507, distance: 7.6
click at [641, 500] on icon at bounding box center [642, 502] width 3 height 3
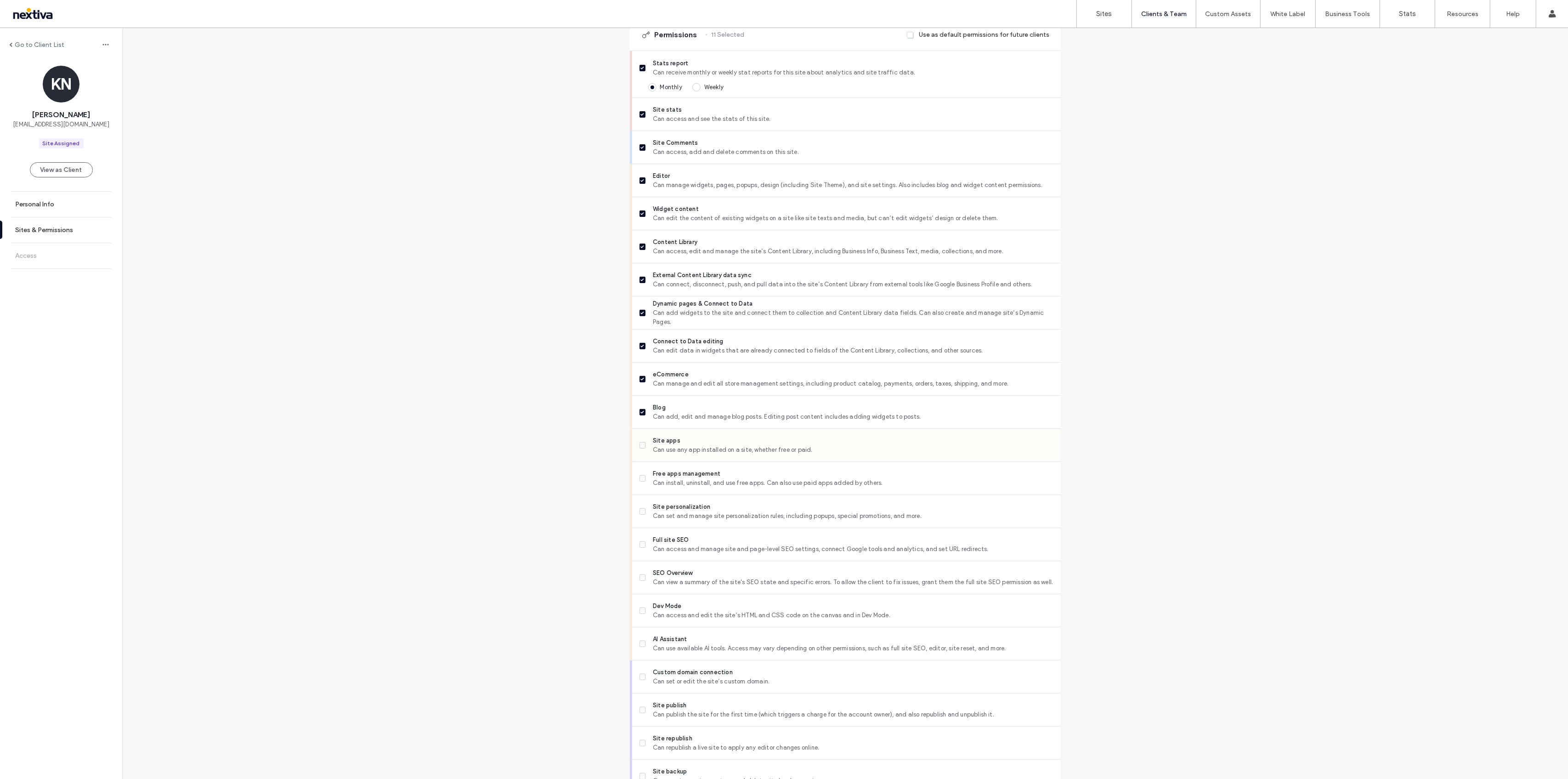
click at [641, 444] on icon at bounding box center [643, 445] width 4 height 3
click at [644, 482] on label "Free apps management Can install, uninstall, and use free apps. Can also use pa…" at bounding box center [846, 478] width 414 height 18
click at [639, 508] on span at bounding box center [643, 512] width 7 height 7
click at [639, 542] on span at bounding box center [643, 545] width 7 height 7
click at [639, 583] on label "SEO Overview Can view a summary of the site's SEO state and specific errors. To…" at bounding box center [846, 578] width 414 height 18
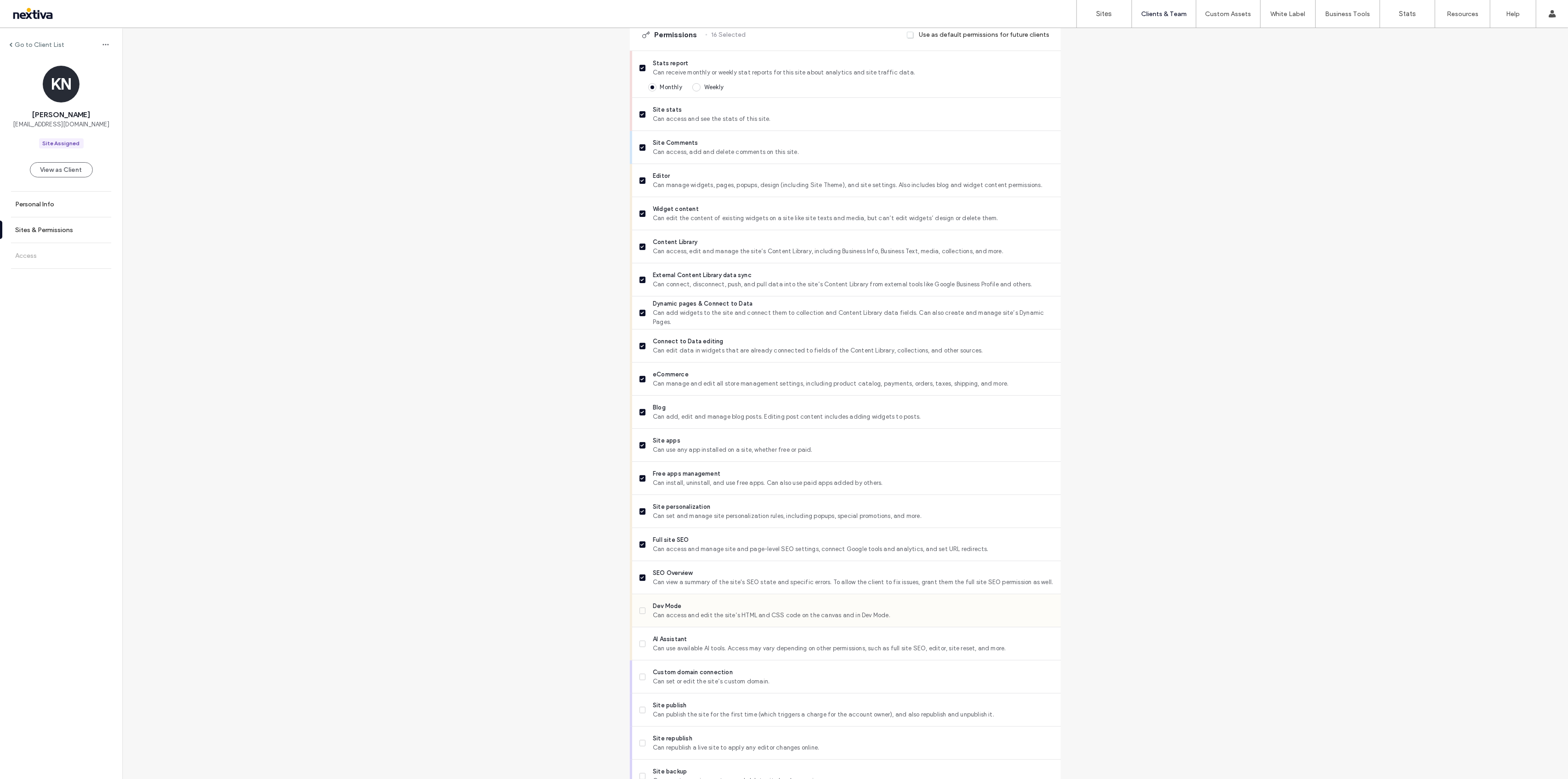
click at [641, 609] on icon at bounding box center [643, 610] width 4 height 3
drag, startPoint x: 637, startPoint y: 640, endPoint x: 639, endPoint y: 630, distance: 10.2
click at [639, 641] on span at bounding box center [643, 644] width 7 height 7
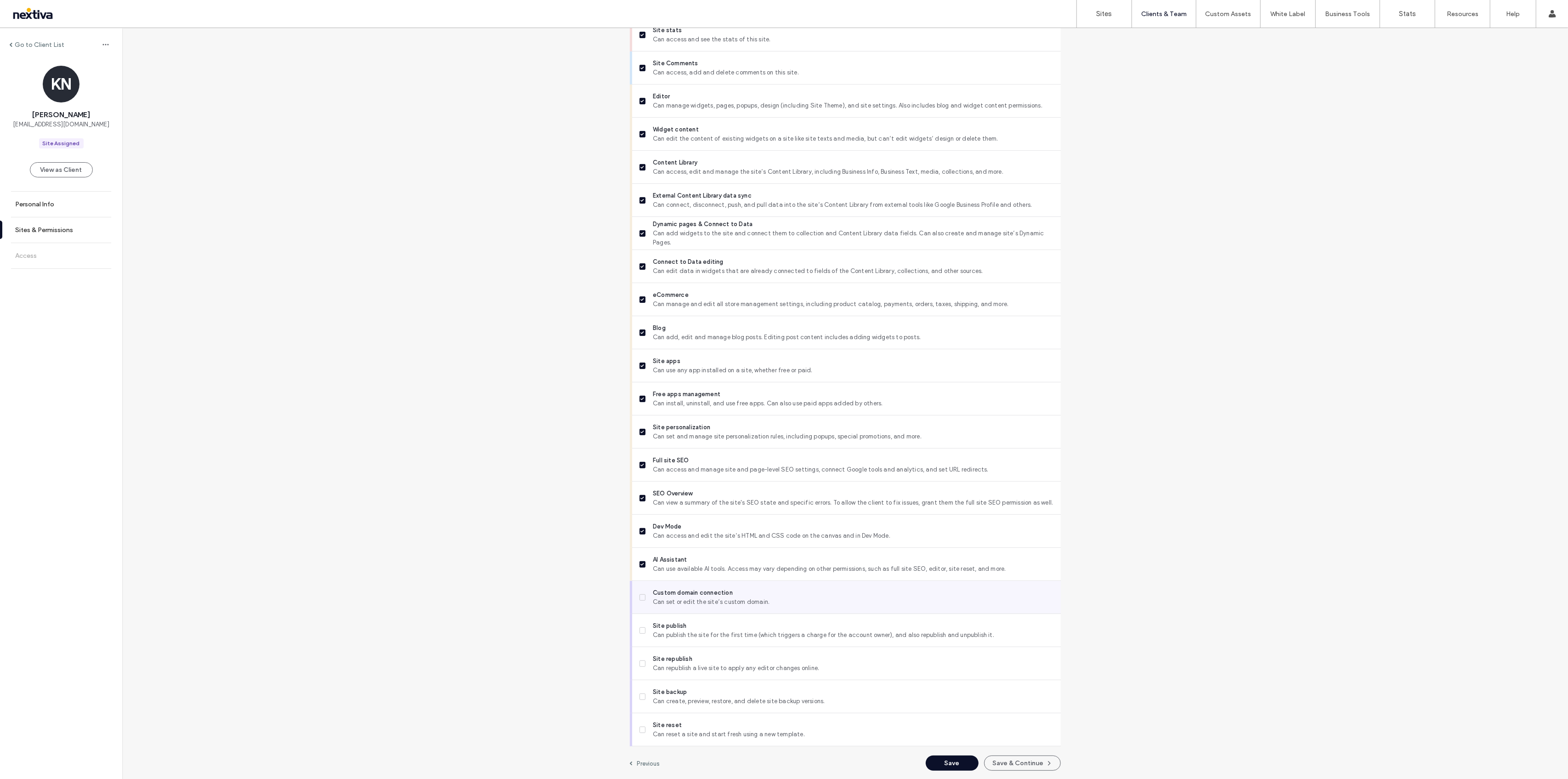
click at [639, 592] on label "Custom domain connection Can set or edit the site’s custom domain." at bounding box center [846, 597] width 414 height 18
click at [641, 630] on icon at bounding box center [642, 630] width 3 height 3
click at [641, 687] on label "Site backup Can create, preview, restore, and delete site backup versions." at bounding box center [846, 697] width 414 height 18
drag, startPoint x: 642, startPoint y: 726, endPoint x: 699, endPoint y: 730, distance: 57.1
click at [642, 726] on span at bounding box center [643, 730] width 7 height 7
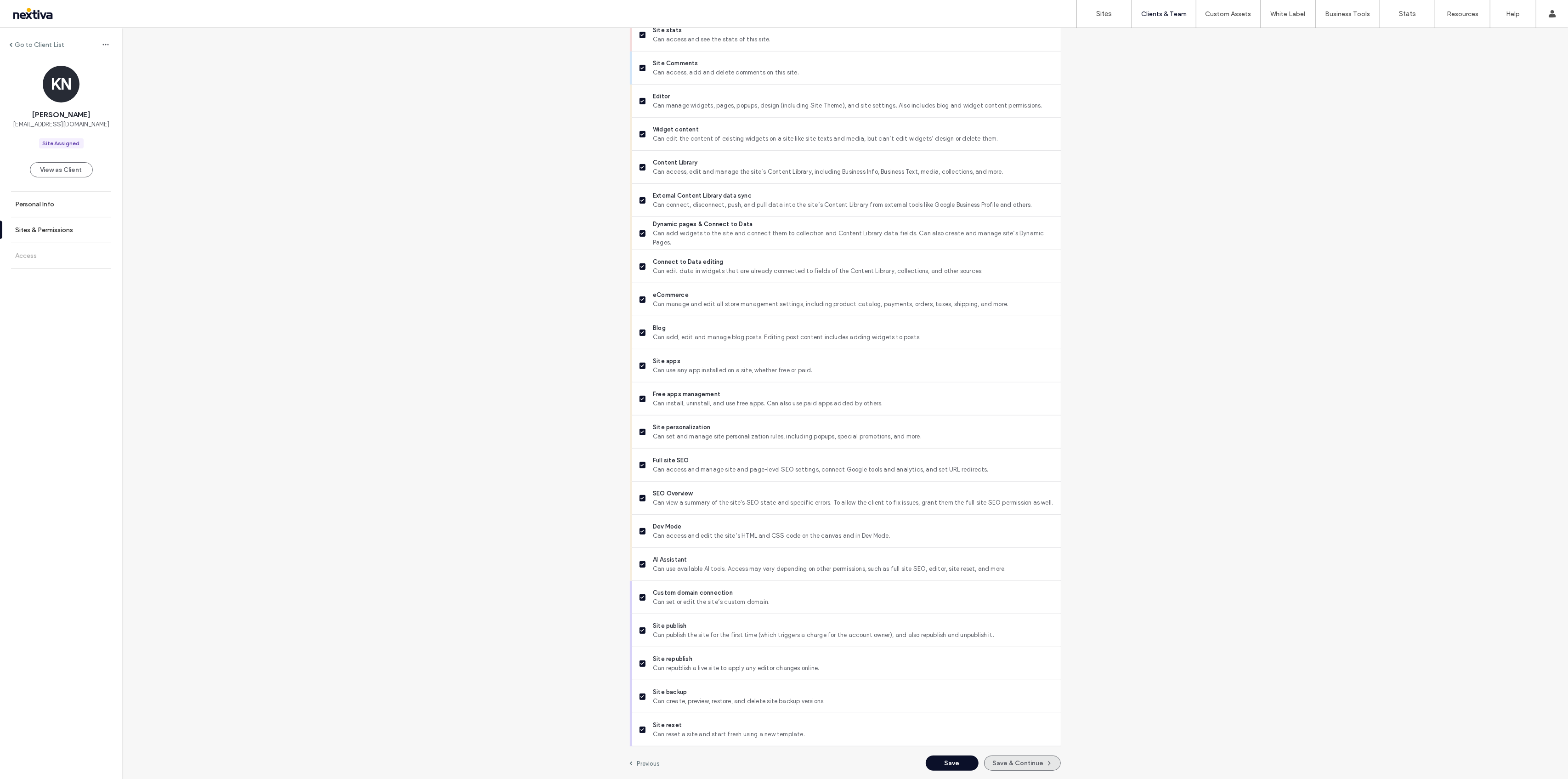
click at [1017, 764] on button "Save & Continue" at bounding box center [1023, 763] width 77 height 15
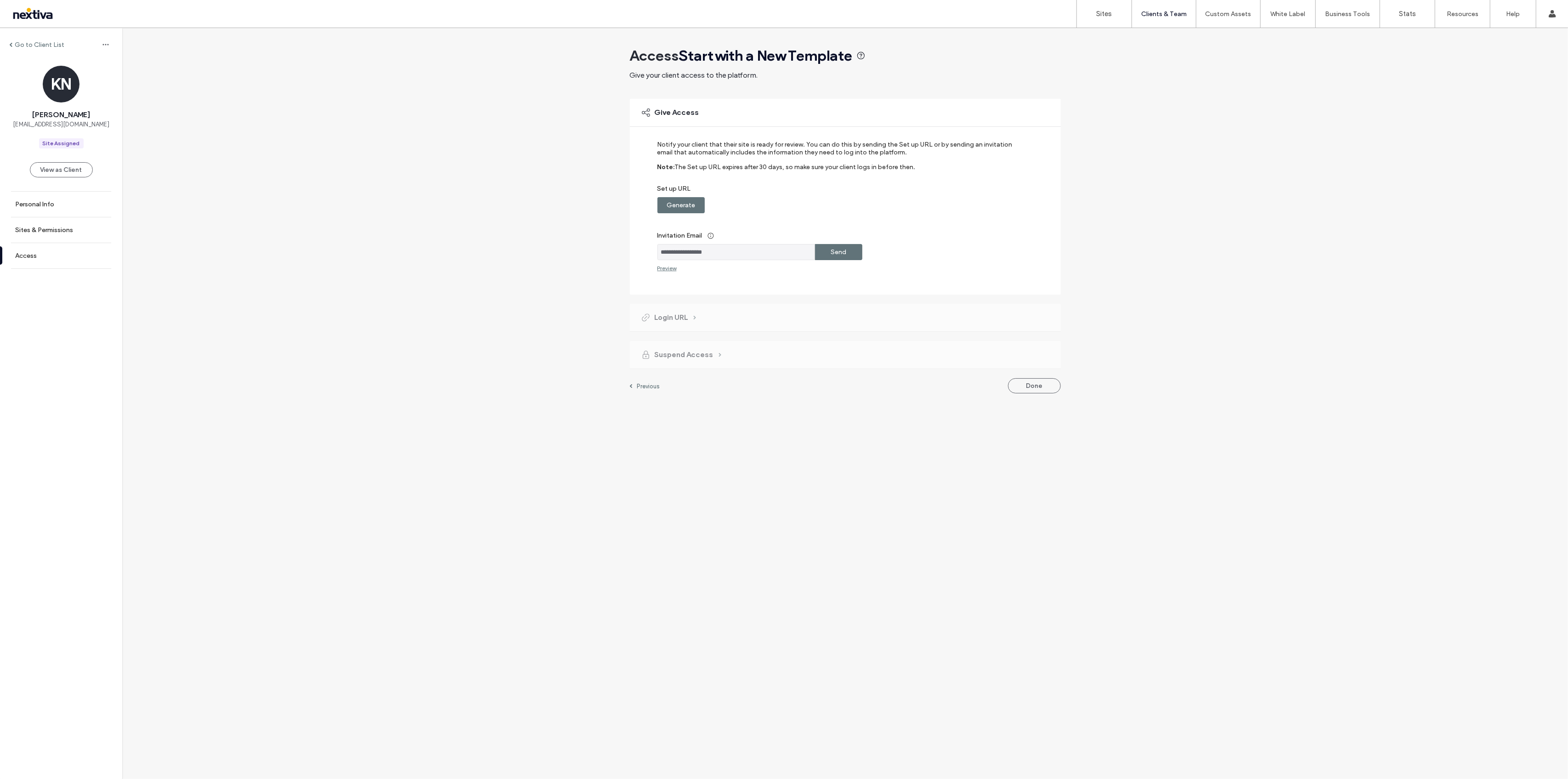
click at [837, 252] on label "Send" at bounding box center [839, 252] width 16 height 17
drag, startPoint x: 657, startPoint y: 143, endPoint x: 796, endPoint y: 142, distance: 139.0
click at [796, 142] on label "Notify your client that their site is ready for review. You can do this by send…" at bounding box center [839, 152] width 364 height 22
click at [981, 213] on div "**********" at bounding box center [839, 206] width 364 height 131
drag, startPoint x: 805, startPoint y: 142, endPoint x: 989, endPoint y: 144, distance: 184.0
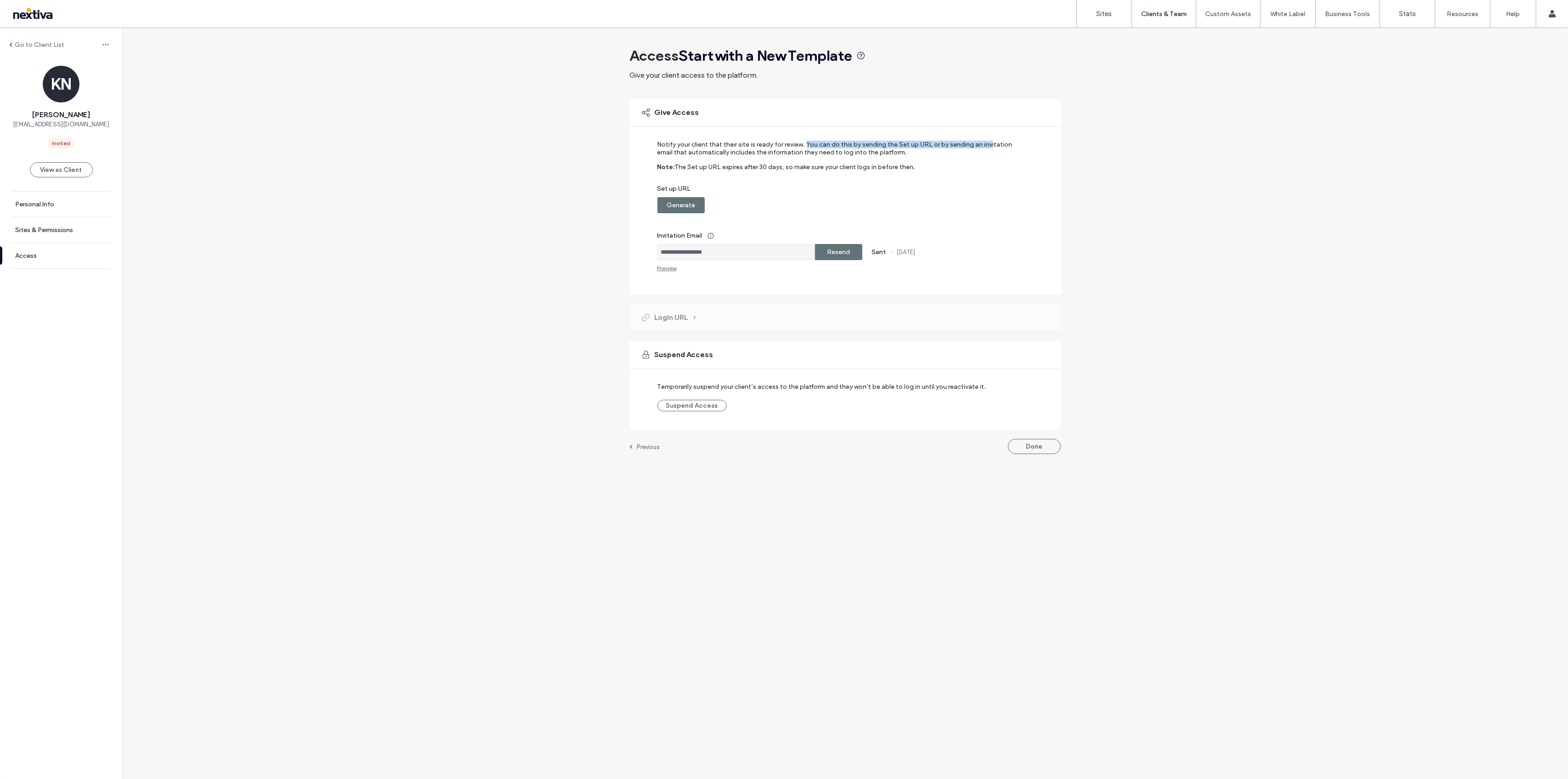
click at [989, 144] on label "Notify your client that their site is ready for review. You can do this by send…" at bounding box center [839, 152] width 364 height 22
drag, startPoint x: 661, startPoint y: 153, endPoint x: 915, endPoint y: 159, distance: 254.1
click at [915, 159] on label "Notify your client that their site is ready for review. You can do this by send…" at bounding box center [839, 152] width 364 height 22
drag, startPoint x: 674, startPoint y: 167, endPoint x: 927, endPoint y: 175, distance: 253.1
click at [927, 175] on div "Note: The Set up URL expires after 30 days, so make sure your client logs in be…" at bounding box center [839, 174] width 364 height 22
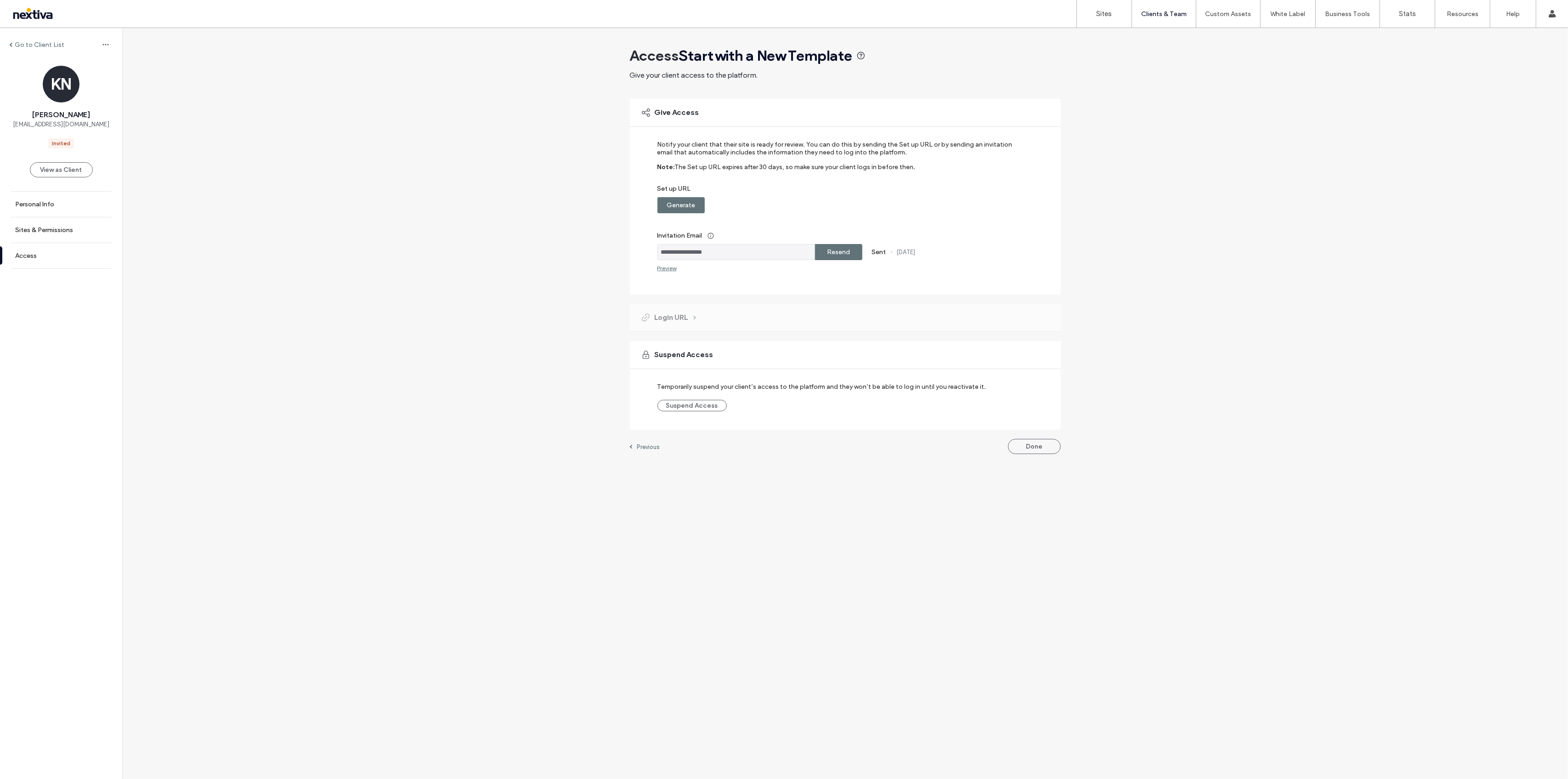
click at [980, 235] on label "Invitation Email" at bounding box center [839, 236] width 364 height 17
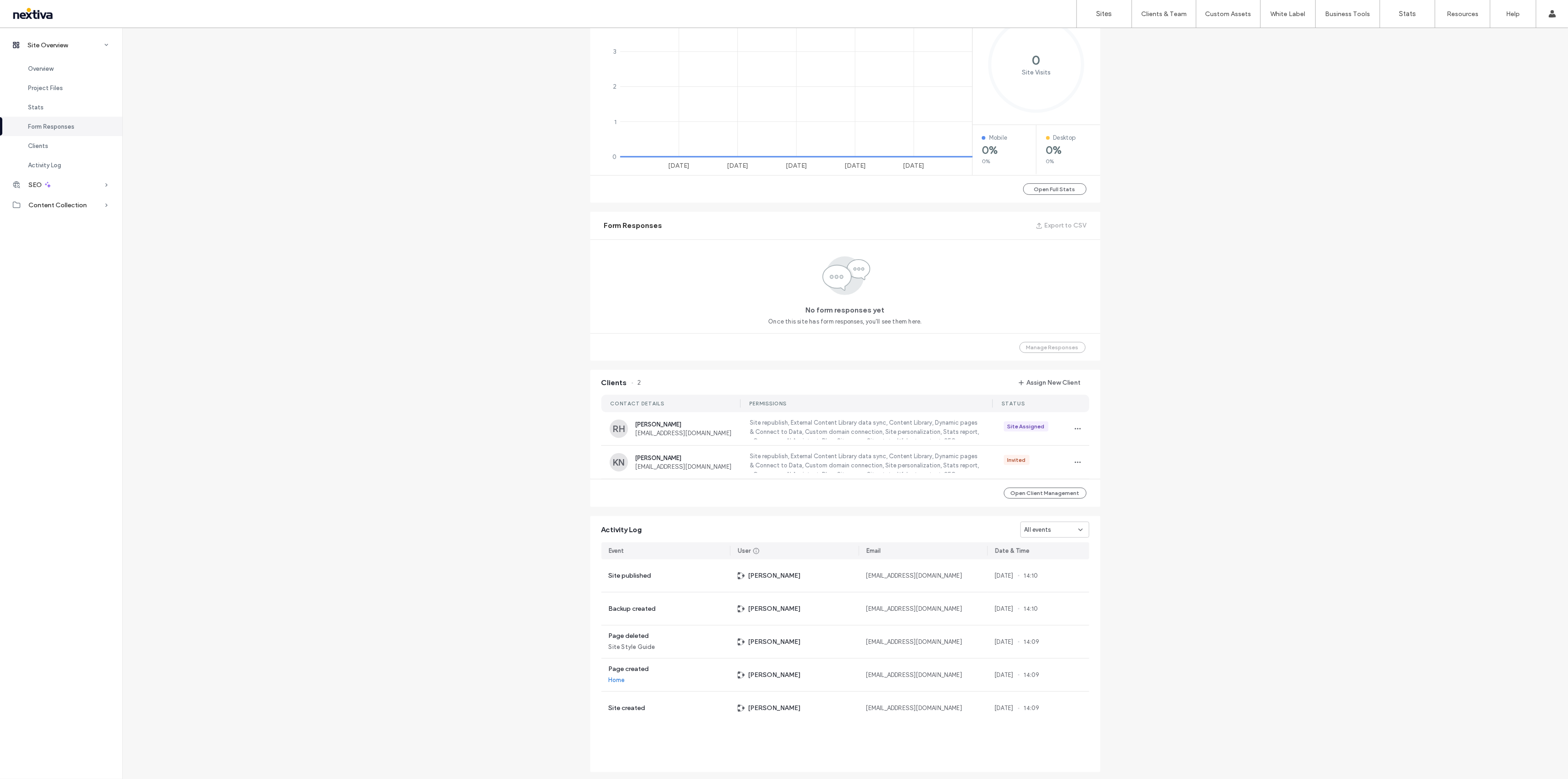
scroll to position [367, 0]
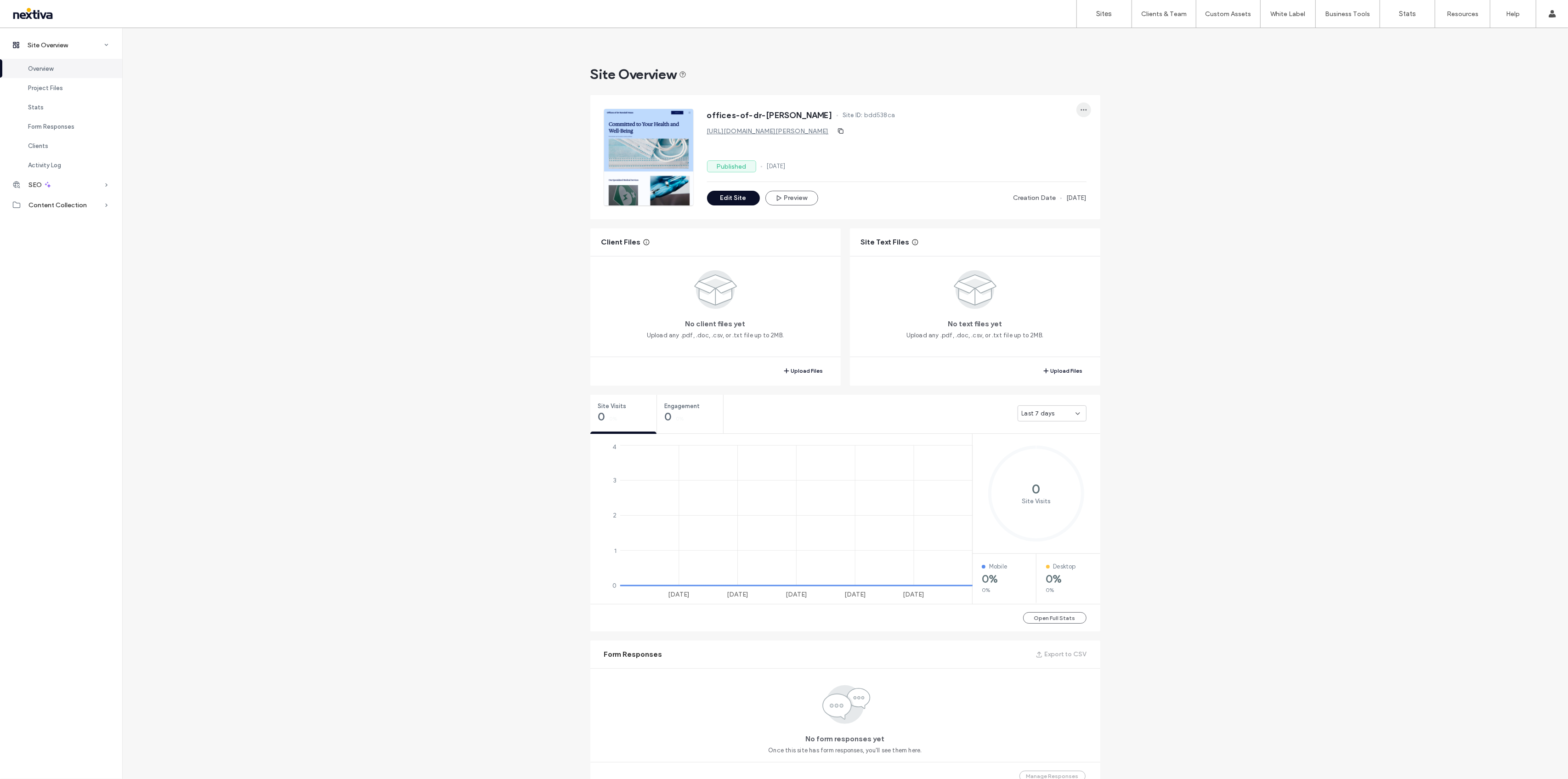
click at [1085, 109] on span "button" at bounding box center [1084, 110] width 14 height 14
click at [865, 113] on span "bdd538ca" at bounding box center [880, 115] width 31 height 9
copy span "bdd538ca"
click at [749, 200] on button "Edit Site" at bounding box center [734, 198] width 53 height 14
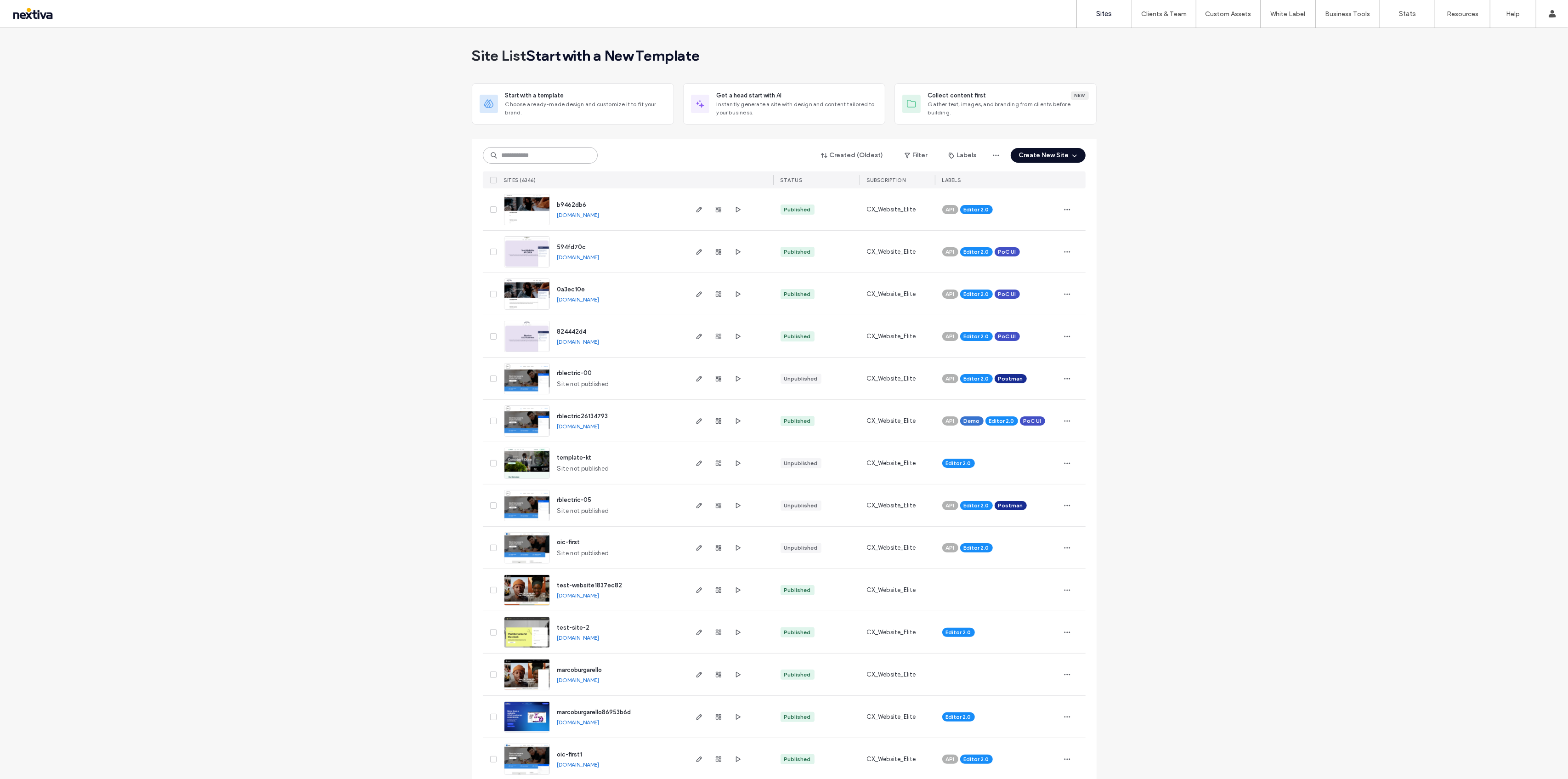
click at [558, 157] on input at bounding box center [540, 155] width 115 height 16
paste input "********"
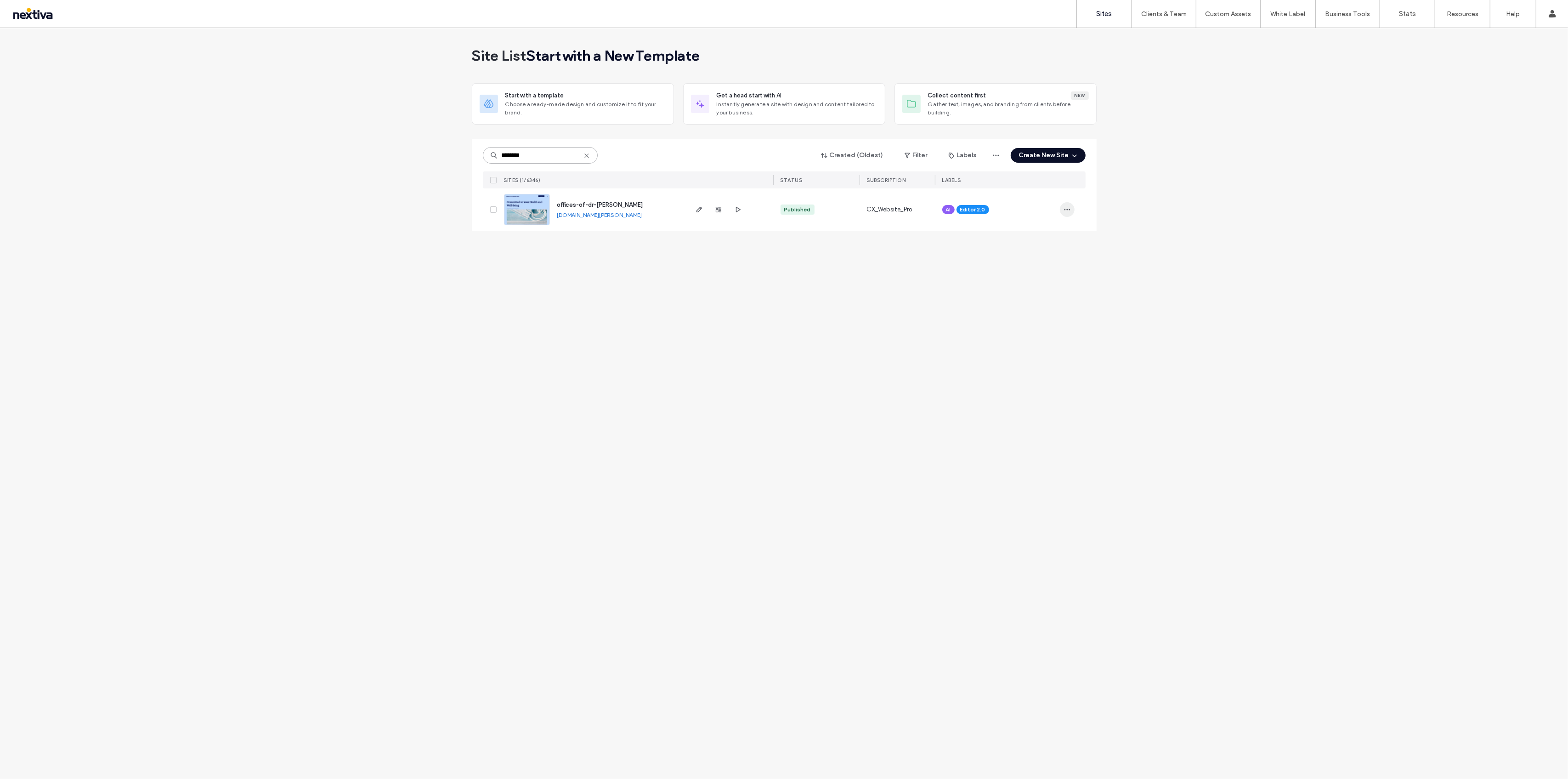
type input "********"
click at [1071, 212] on span "button" at bounding box center [1068, 209] width 14 height 14
click at [615, 383] on div "Site List Start with a template Choose a ready-made design and customize it to …" at bounding box center [784, 404] width 1568 height 751
